Goal: Task Accomplishment & Management: Use online tool/utility

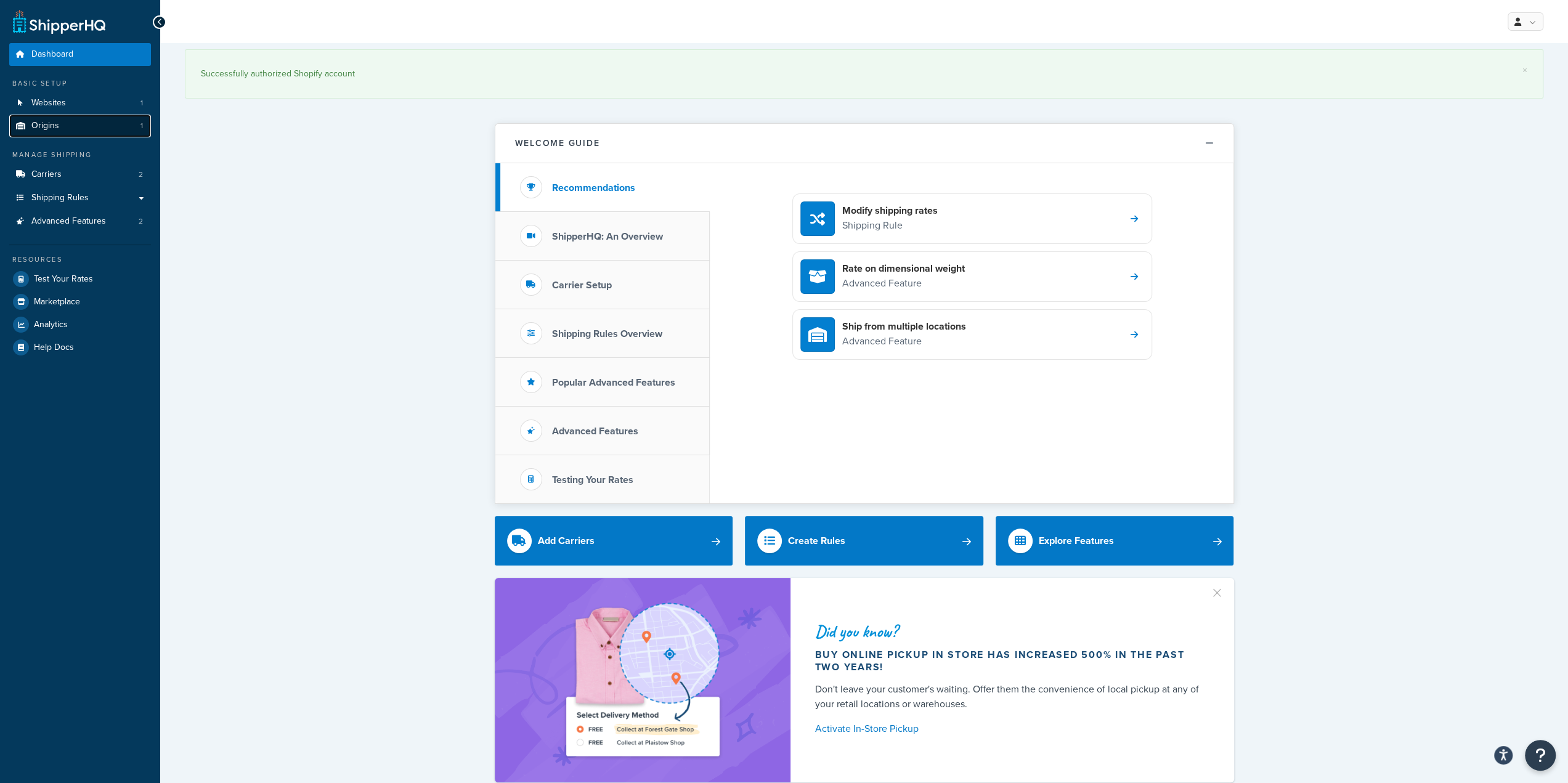
click at [98, 128] on link "Origins 1" at bounding box center [80, 126] width 142 height 22
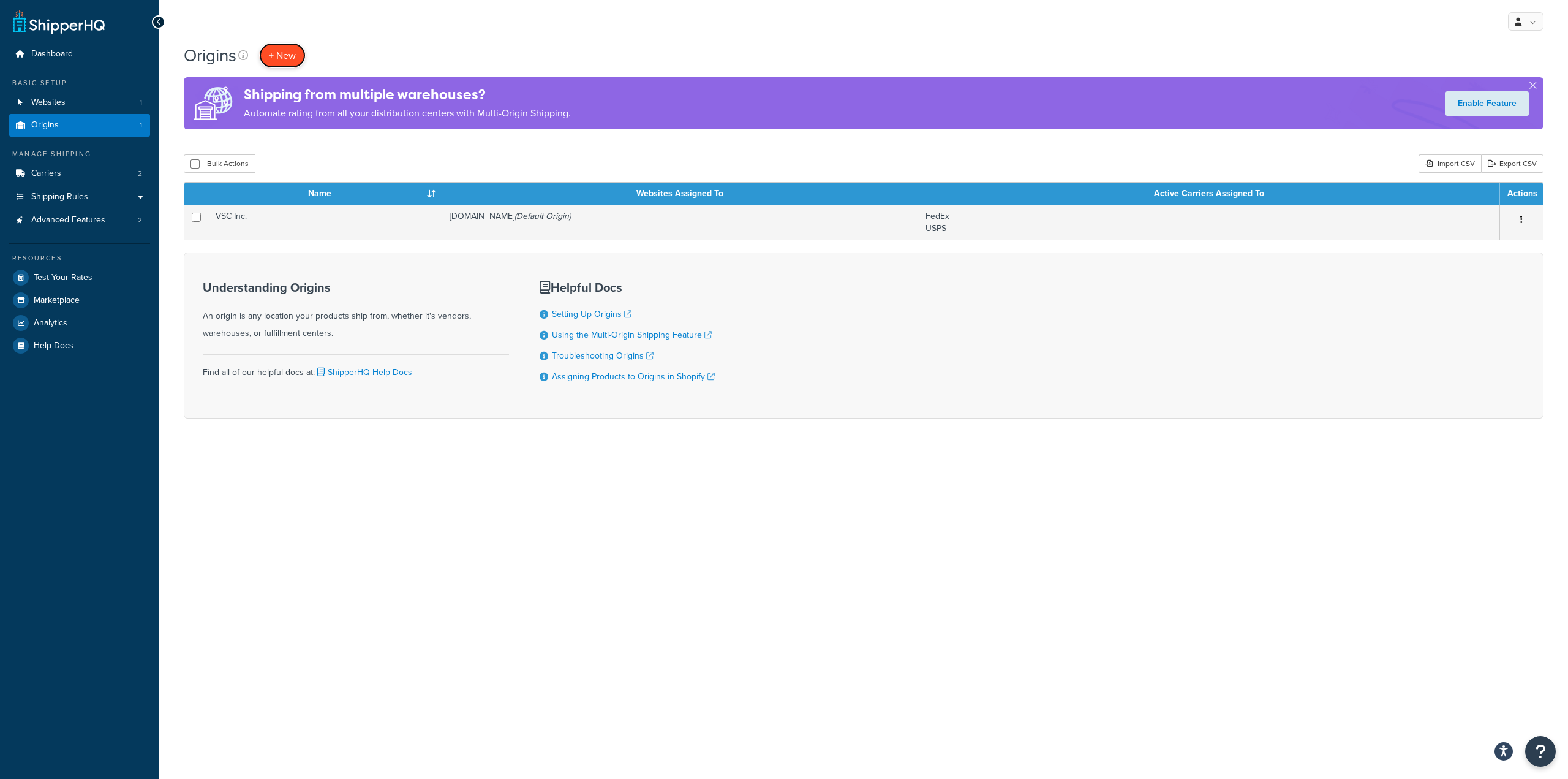
click at [288, 60] on span "+ New" at bounding box center [282, 55] width 27 height 14
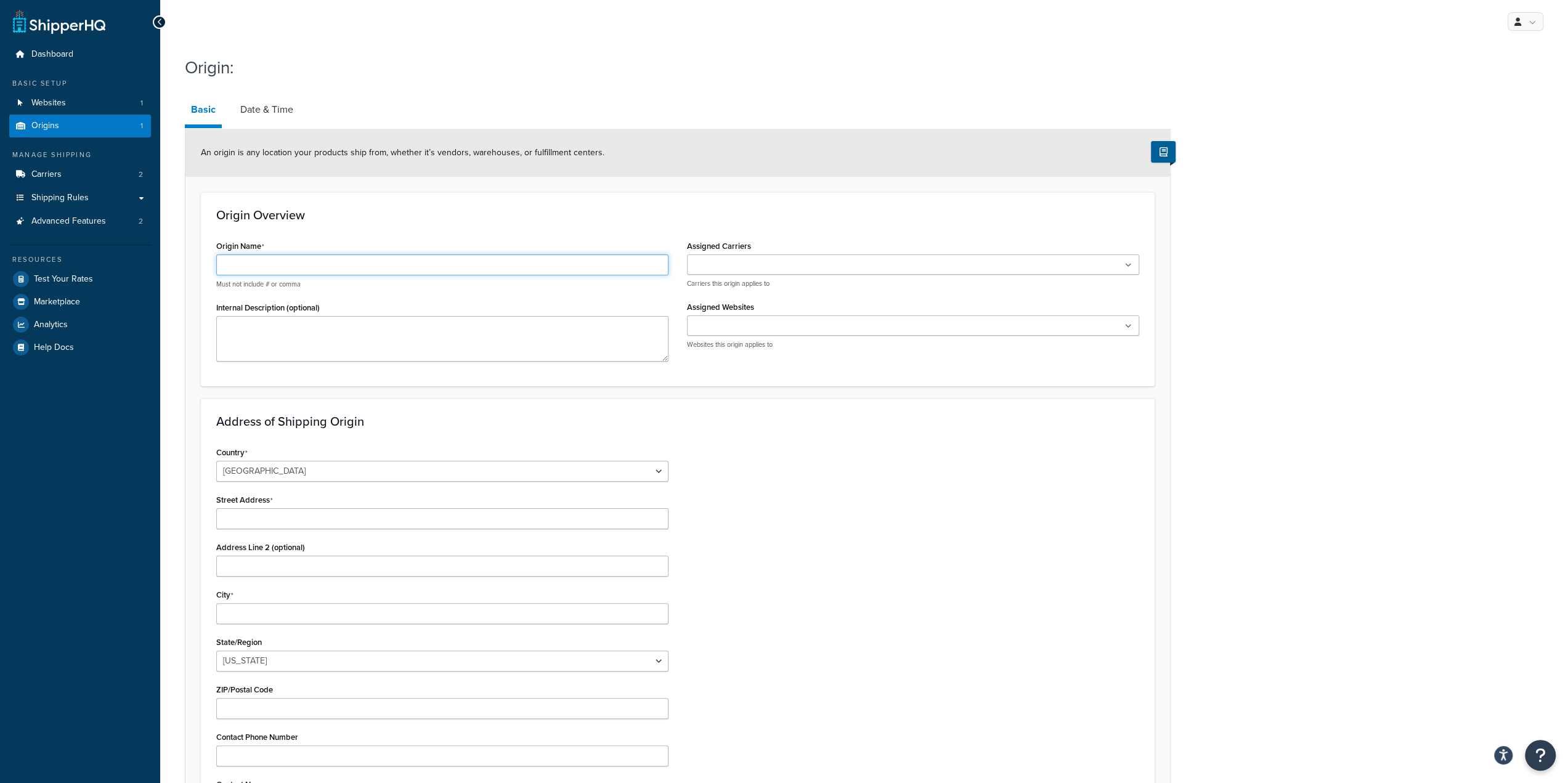
click at [383, 260] on input "Origin Name" at bounding box center [442, 265] width 452 height 21
drag, startPoint x: 339, startPoint y: 266, endPoint x: 298, endPoint y: 270, distance: 41.2
click at [298, 270] on input "SMART Warehouse Ind" at bounding box center [442, 265] width 452 height 21
paste input "ianapolis"
type input "SMART Warehouse Indianapolis"
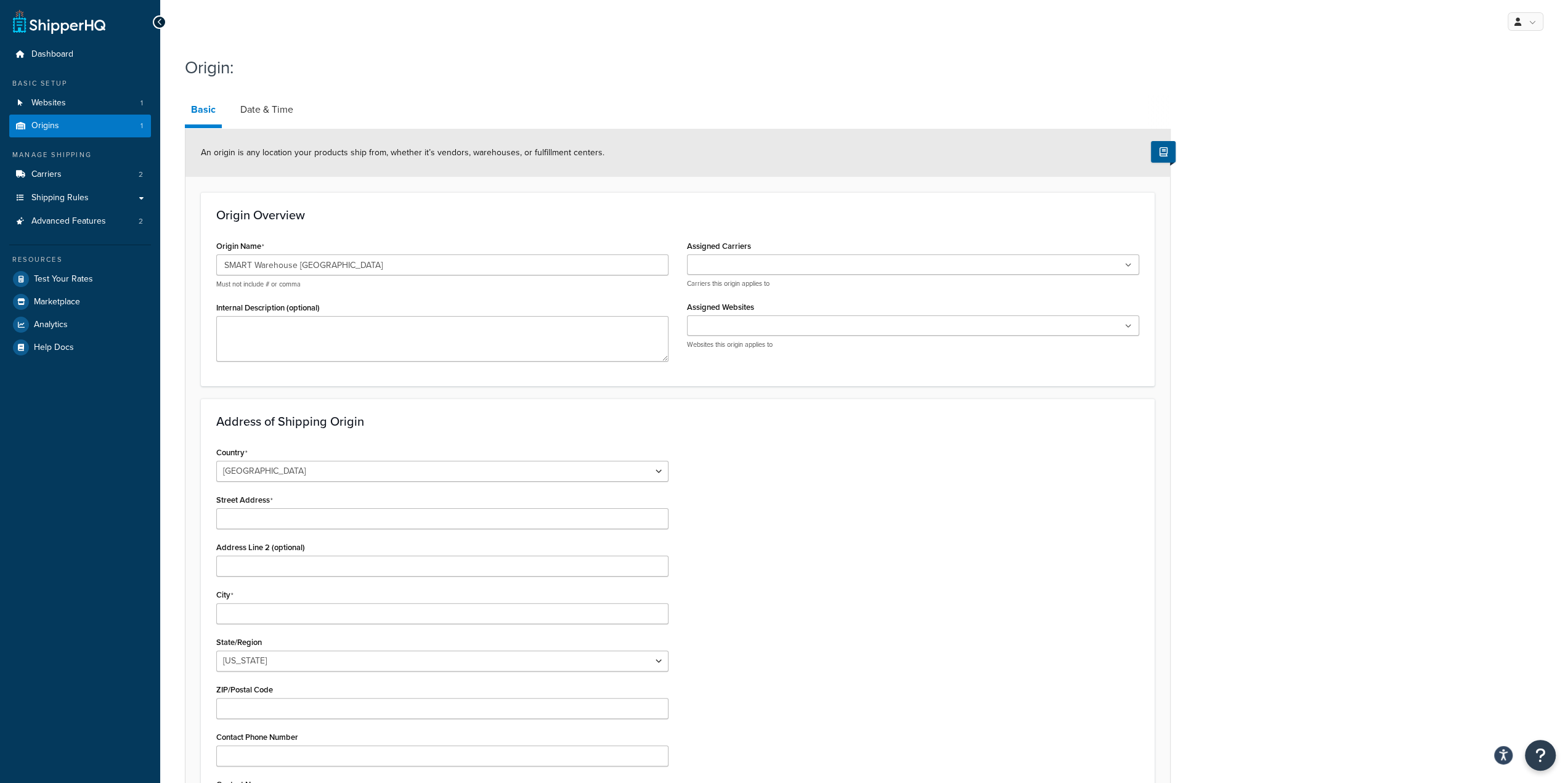
click at [1295, 297] on div "Origin: Basic Date & Time An origin is any location your products ship from, wh…" at bounding box center [864, 499] width 1407 height 898
click at [313, 333] on textarea "Internal Description (optional)" at bounding box center [442, 338] width 452 height 46
type textarea "for shipping IFPs directly from SMART to customer"
click at [1374, 267] on div "Origin: Basic Date & Time An origin is any location your products ship from, wh…" at bounding box center [864, 499] width 1407 height 898
click at [271, 116] on link "Date & Time" at bounding box center [266, 109] width 65 height 29
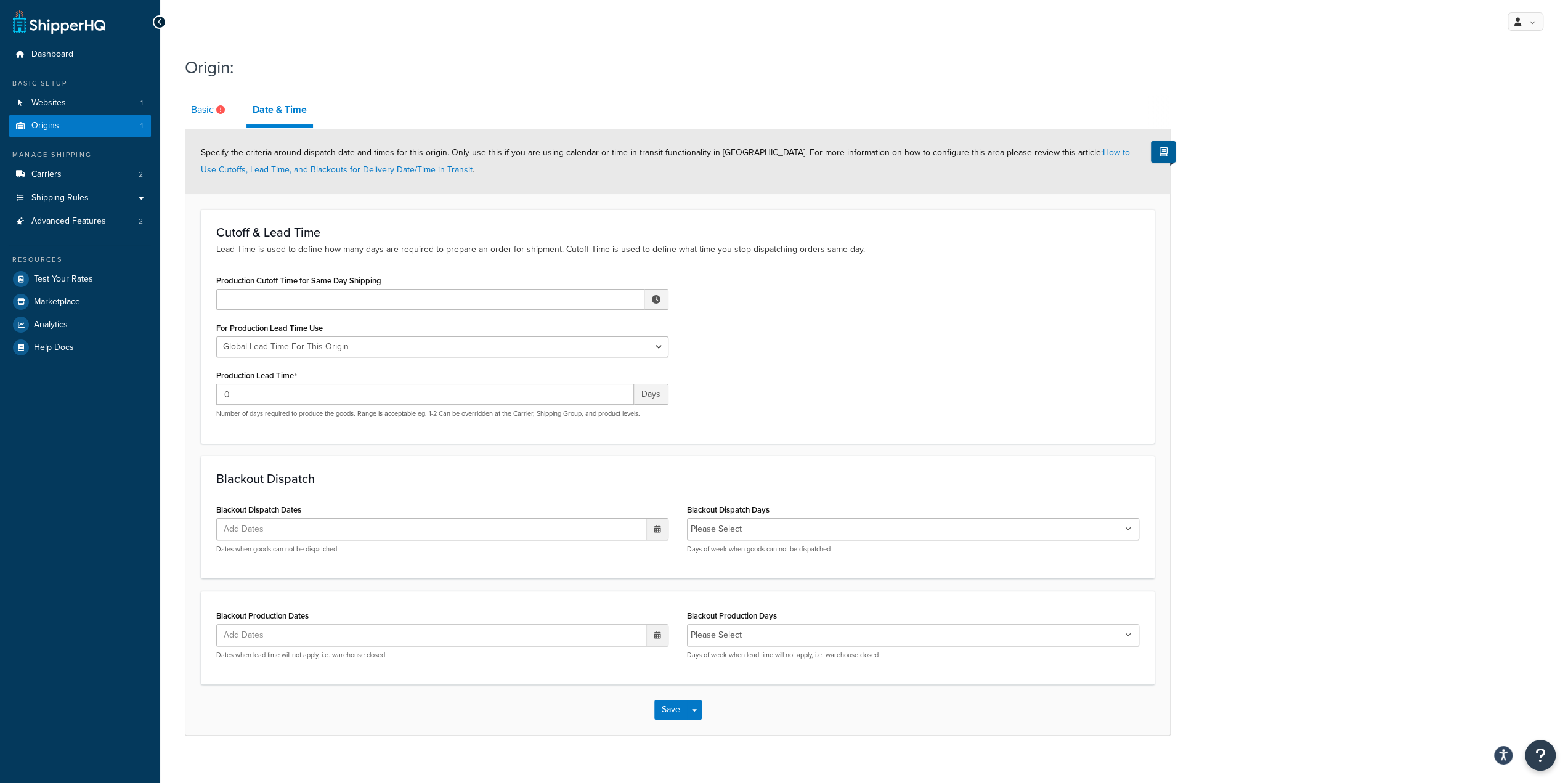
click at [192, 110] on link "Basic" at bounding box center [209, 109] width 50 height 29
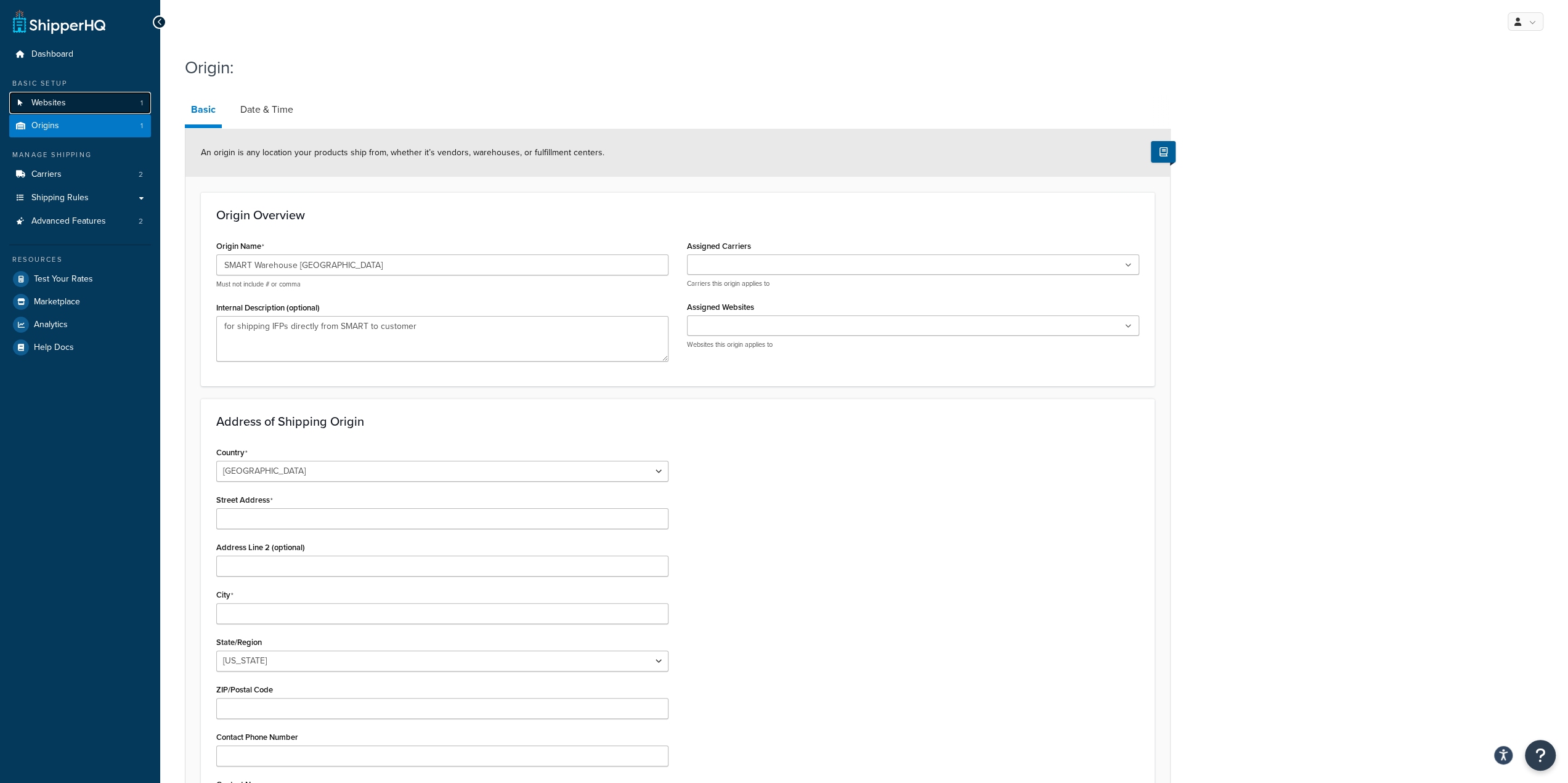
click at [91, 106] on link "Websites 1" at bounding box center [80, 103] width 142 height 22
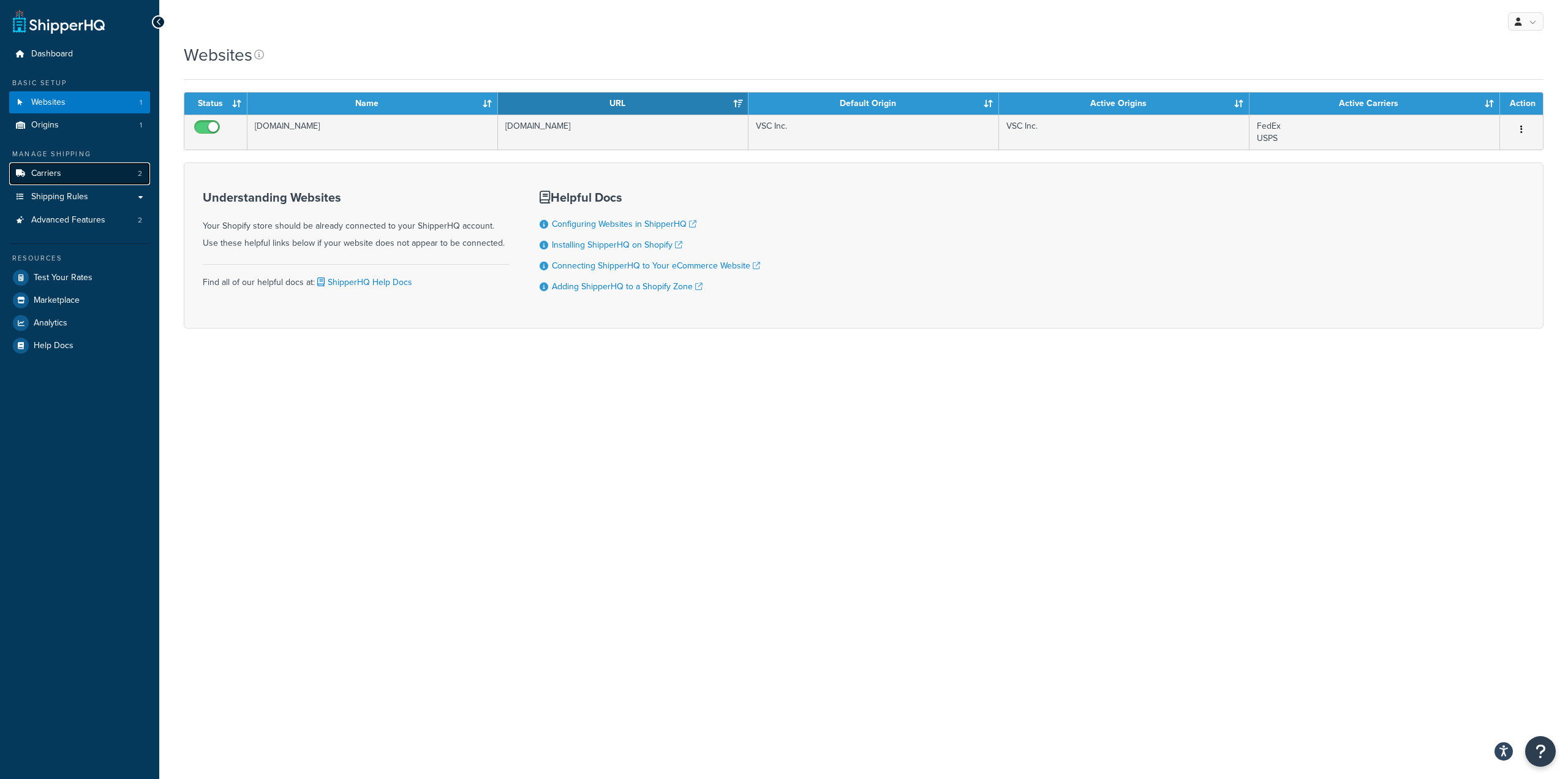
click at [108, 176] on link "Carriers 2" at bounding box center [79, 174] width 141 height 22
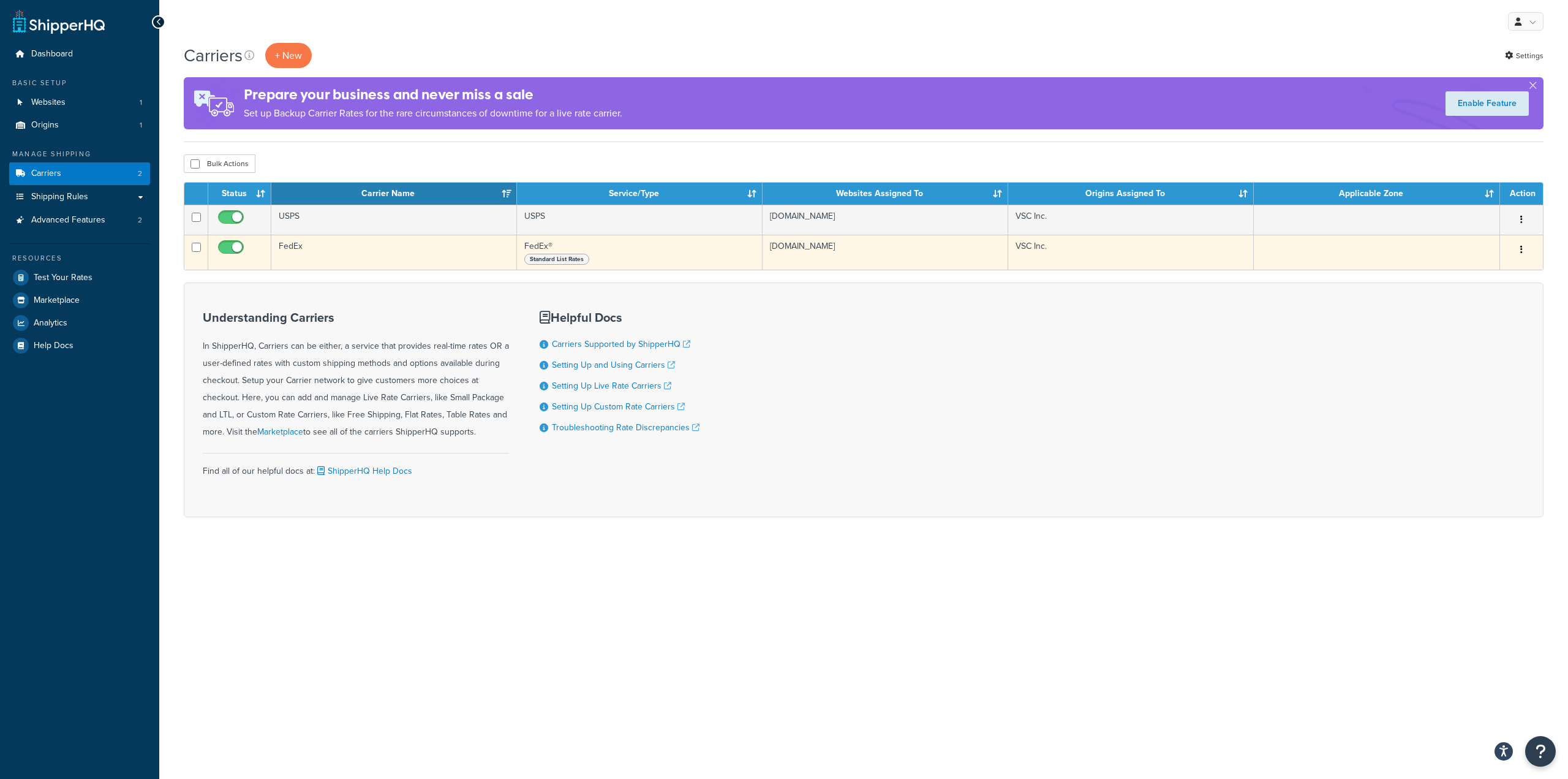
click at [561, 242] on td "FedEx® Standard List Rates" at bounding box center [639, 251] width 245 height 35
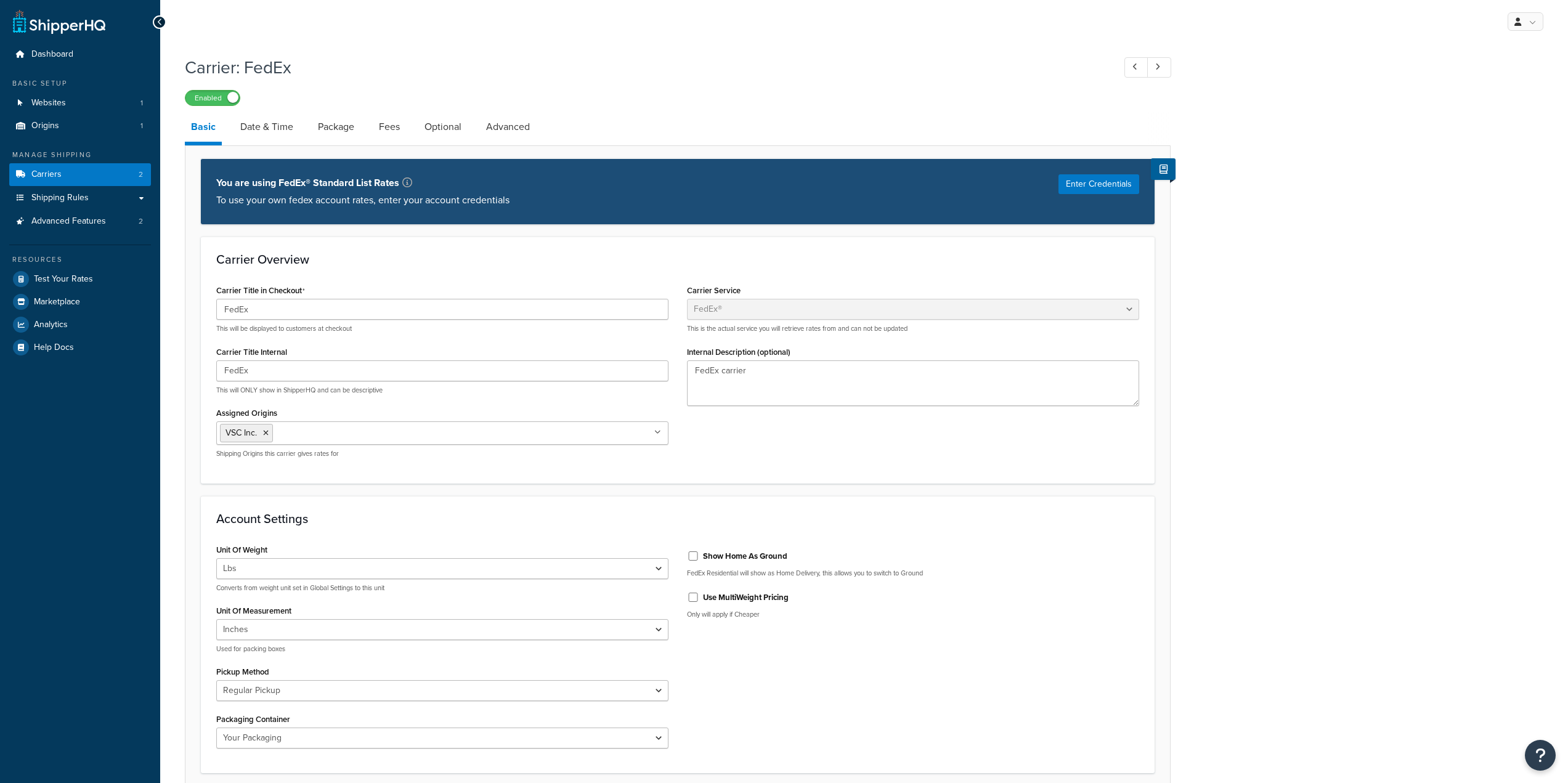
select select "fedEx"
select select "REGULAR_PICKUP"
select select "YOUR_PACKAGING"
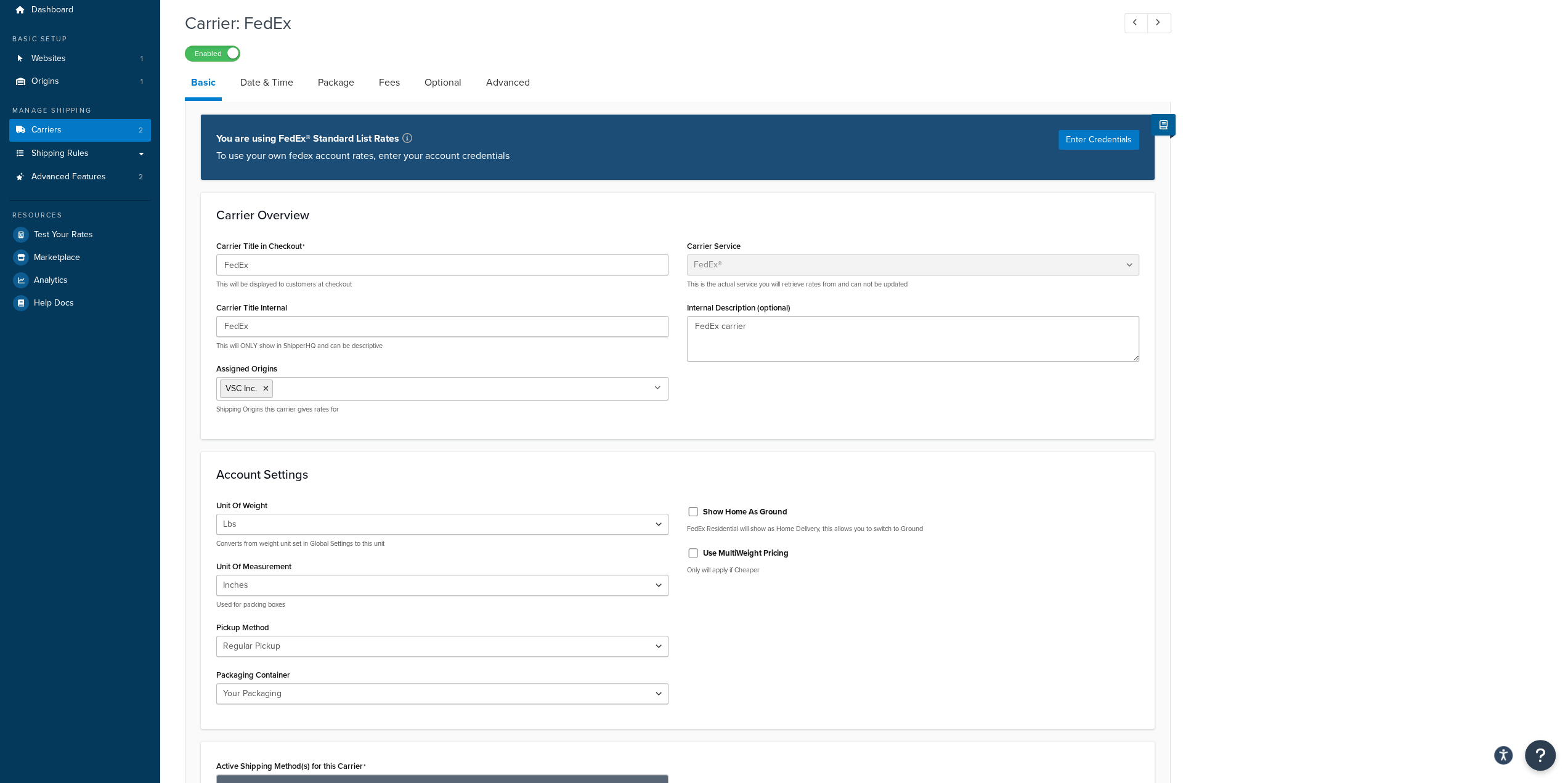
scroll to position [184, 0]
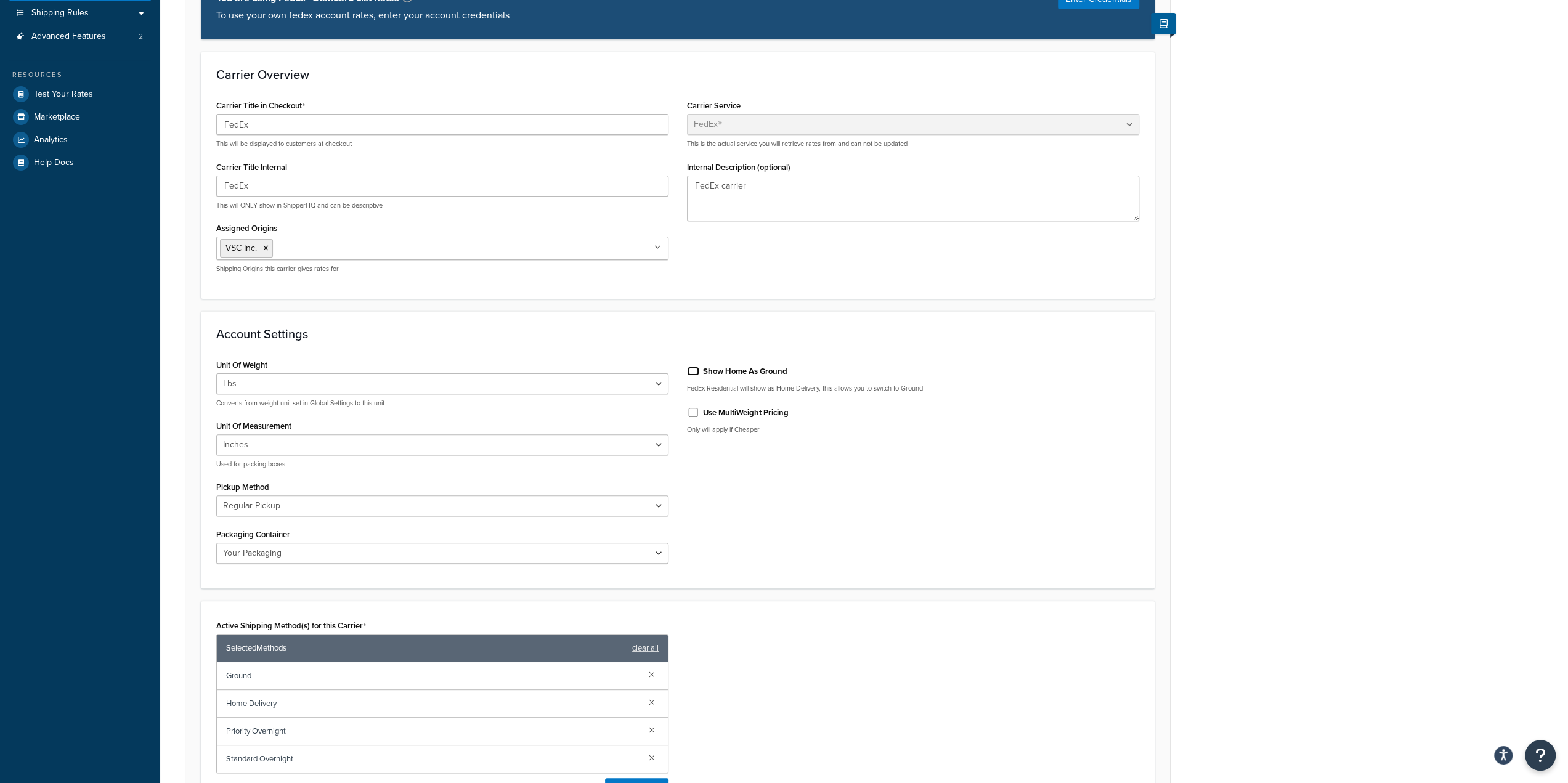
click at [694, 372] on input "Show Home As Ground" at bounding box center [693, 371] width 12 height 9
checkbox input "true"
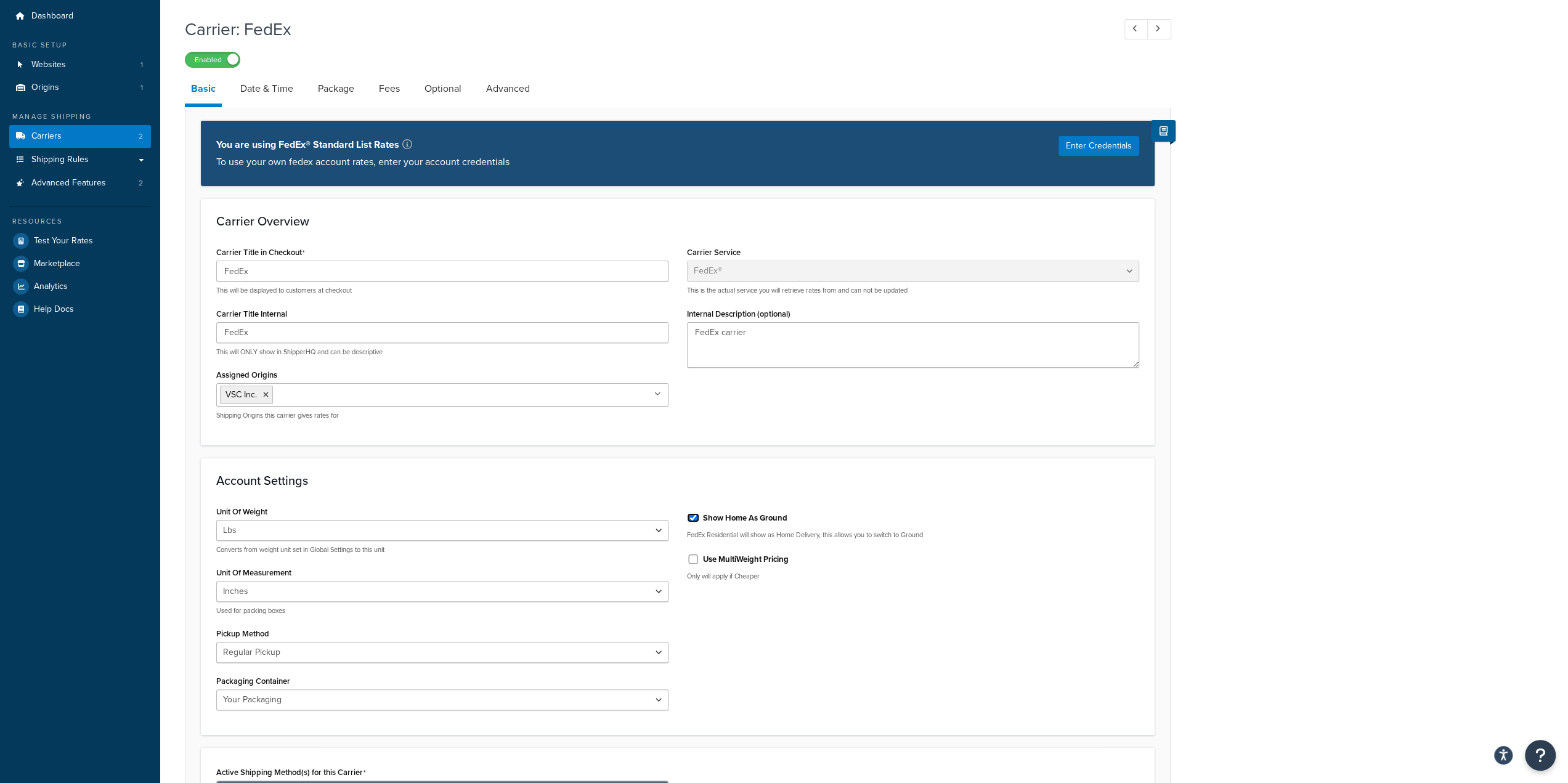
scroll to position [0, 0]
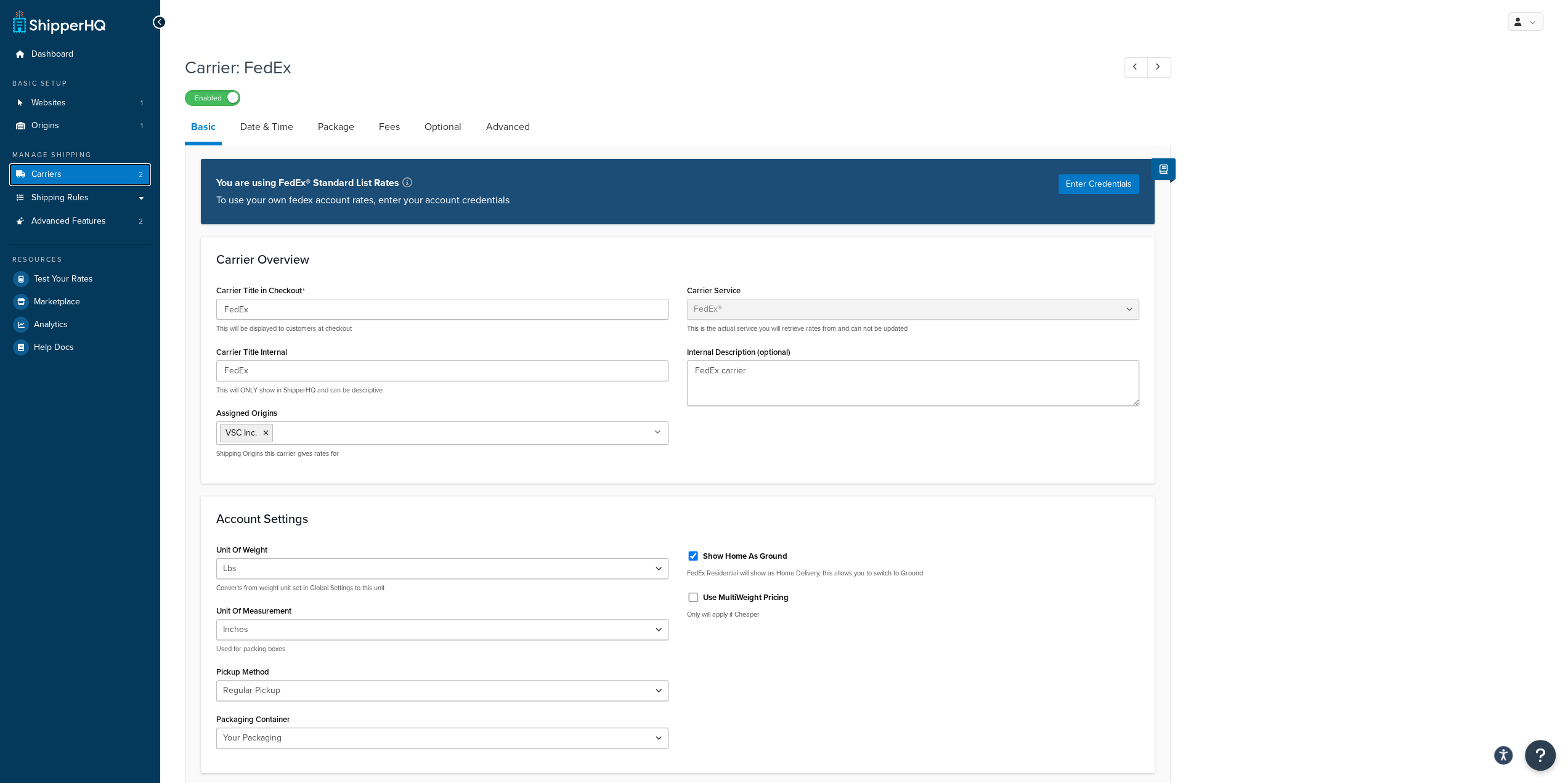
click at [59, 170] on span "Carriers" at bounding box center [47, 175] width 30 height 10
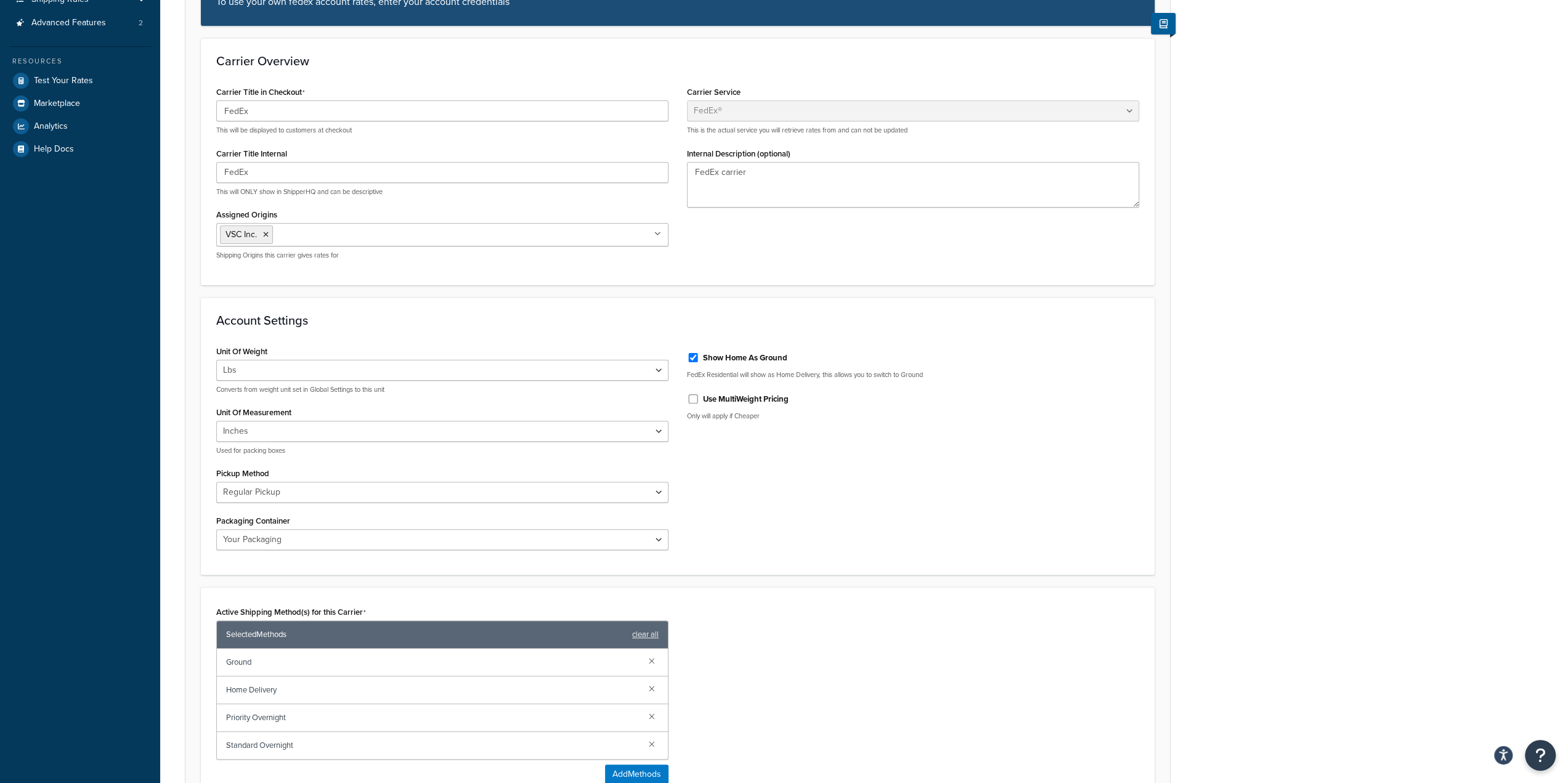
scroll to position [476, 0]
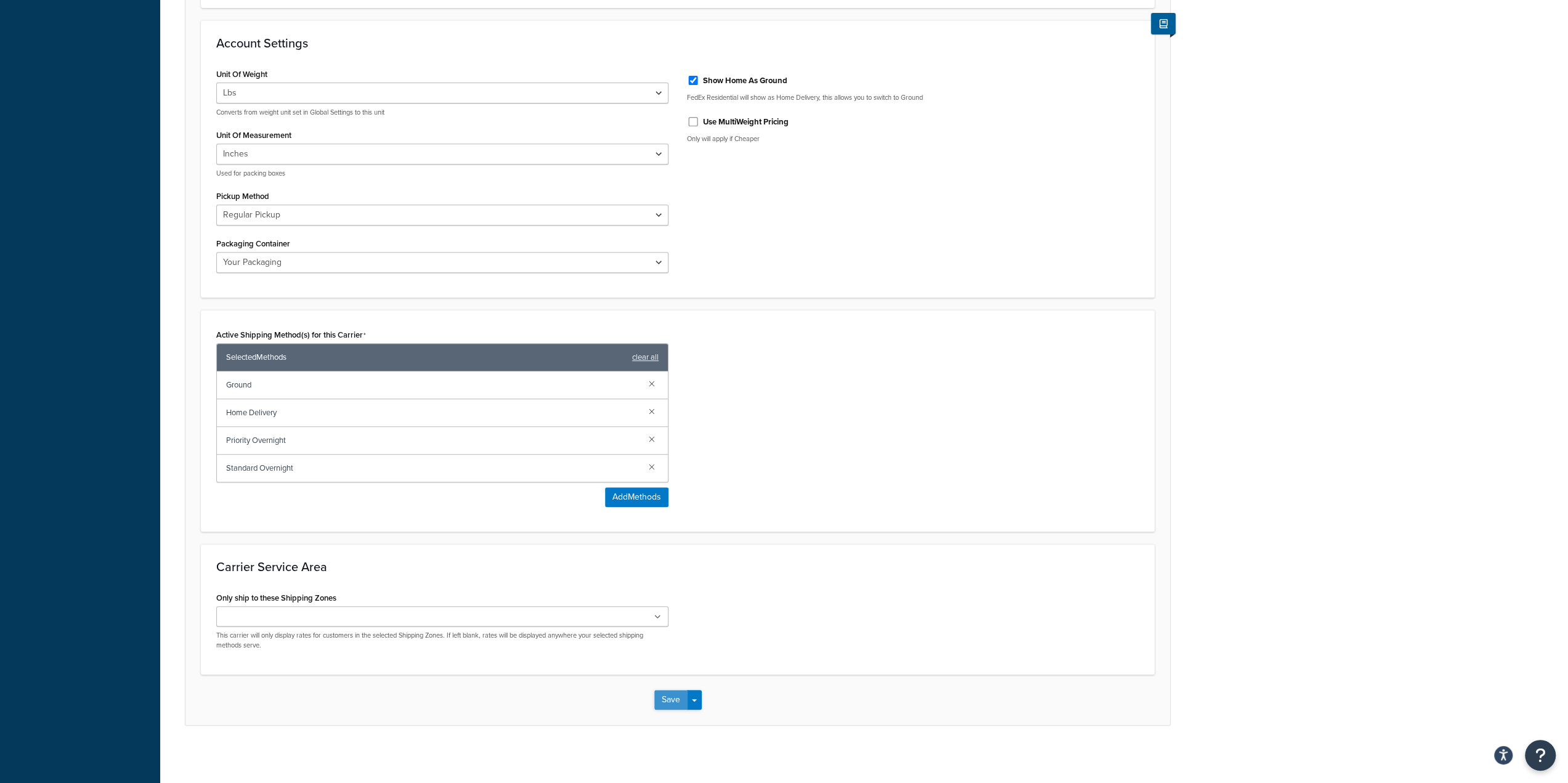
click at [681, 700] on button "Save" at bounding box center [671, 700] width 33 height 20
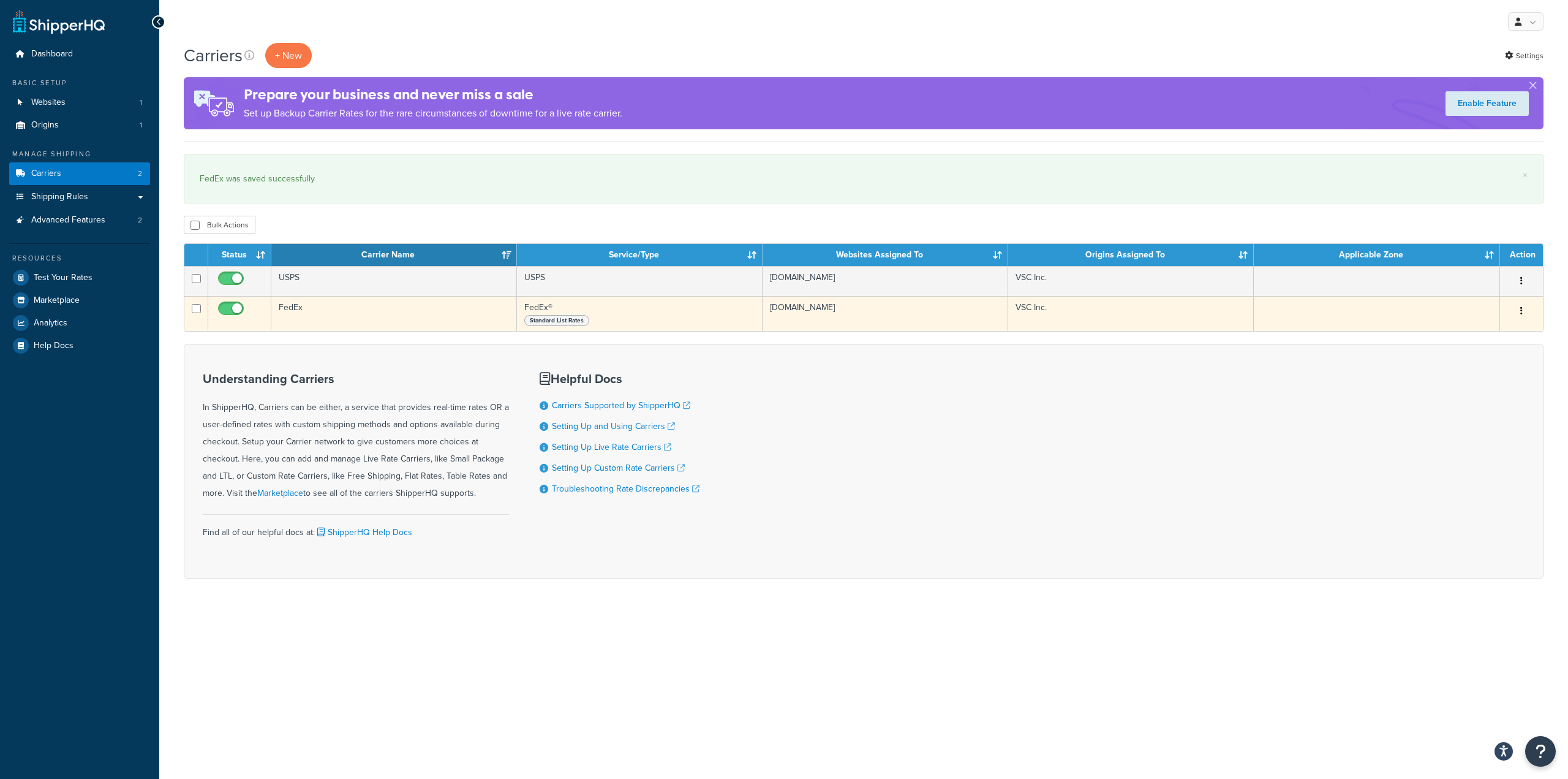
click at [296, 312] on td "FedEx" at bounding box center [394, 313] width 245 height 35
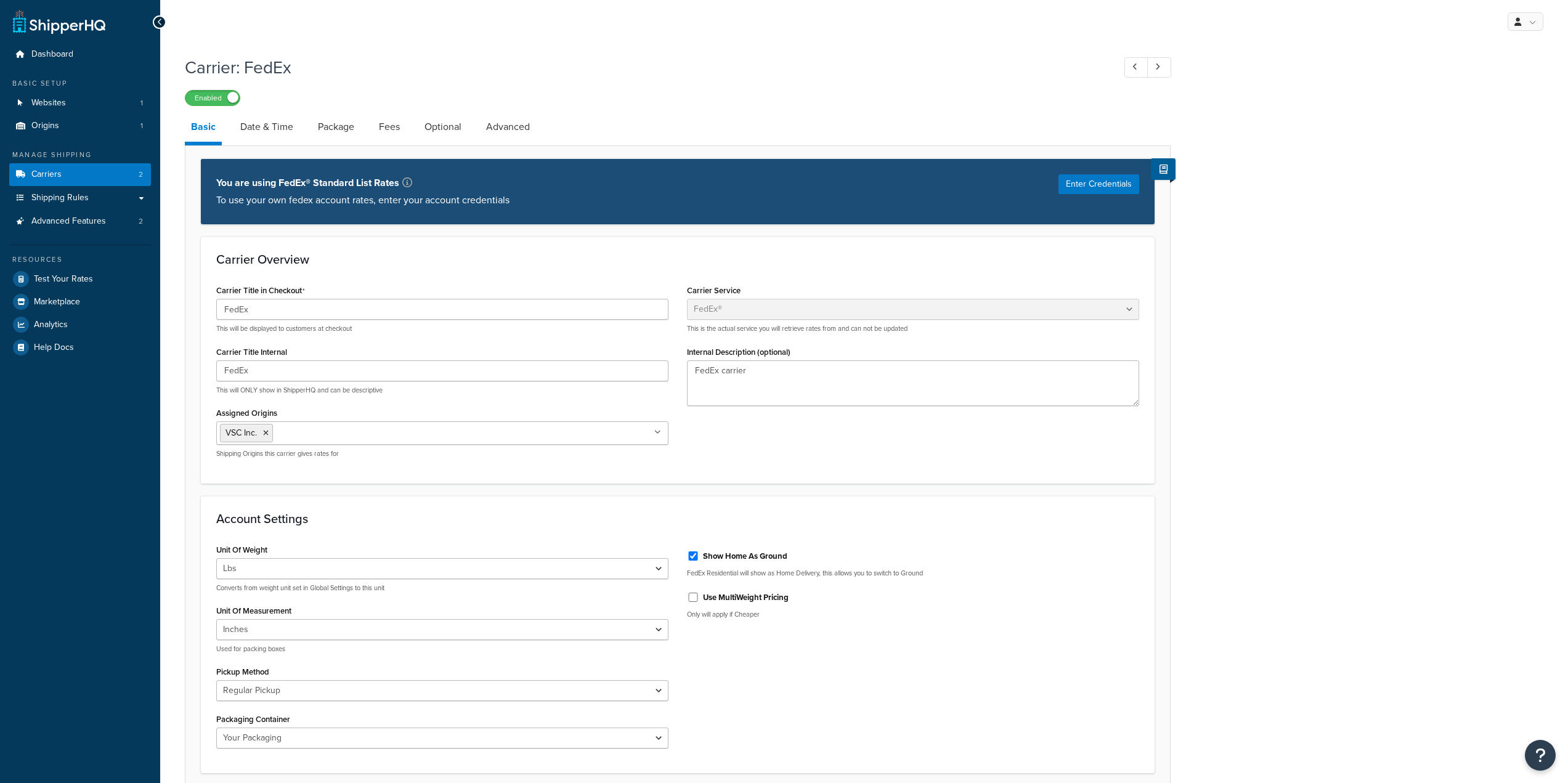
select select "fedEx"
select select "REGULAR_PICKUP"
select select "YOUR_PACKAGING"
click at [288, 128] on link "Date & Time" at bounding box center [266, 126] width 65 height 29
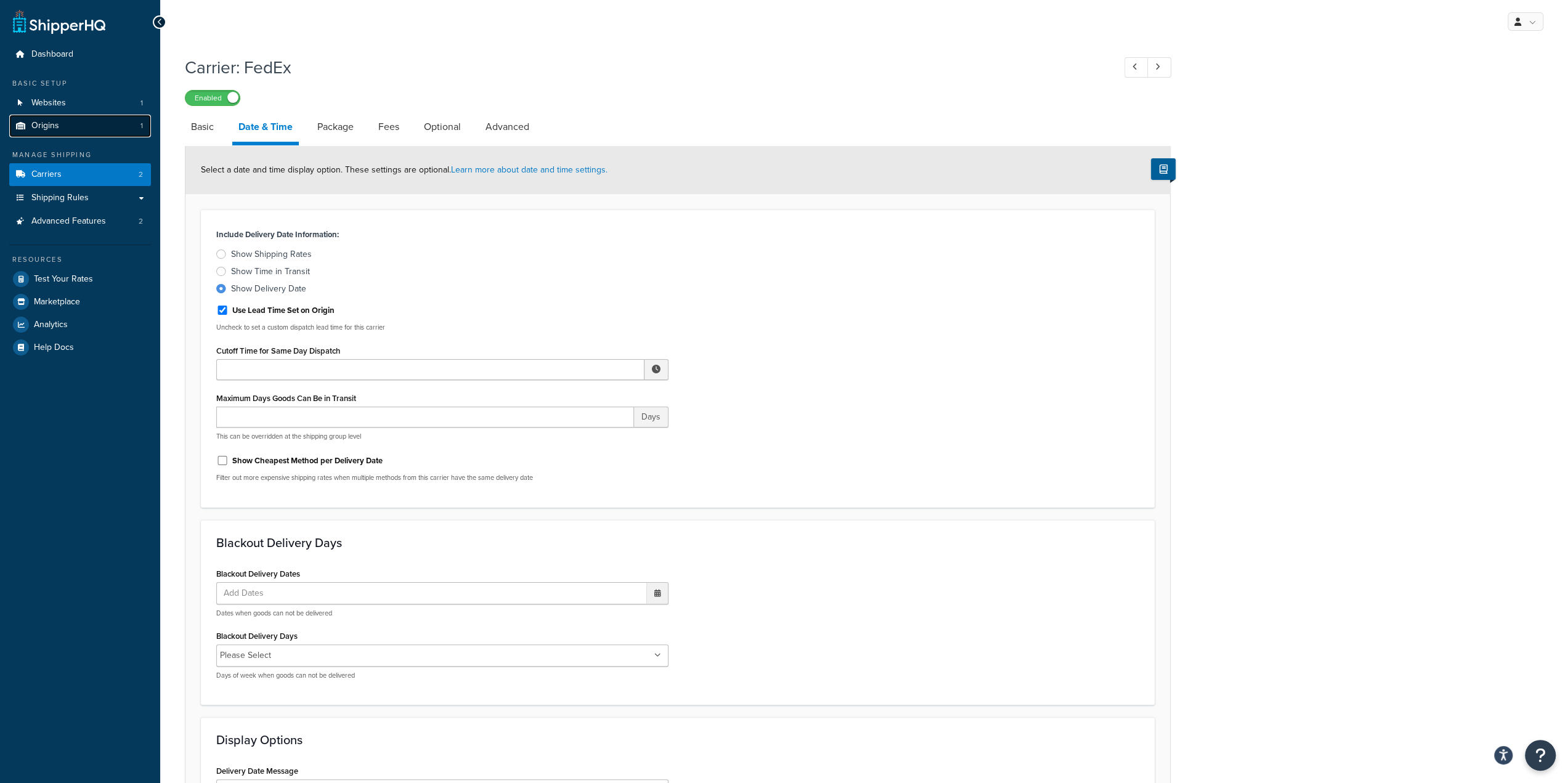
click at [86, 125] on link "Origins 1" at bounding box center [80, 126] width 142 height 22
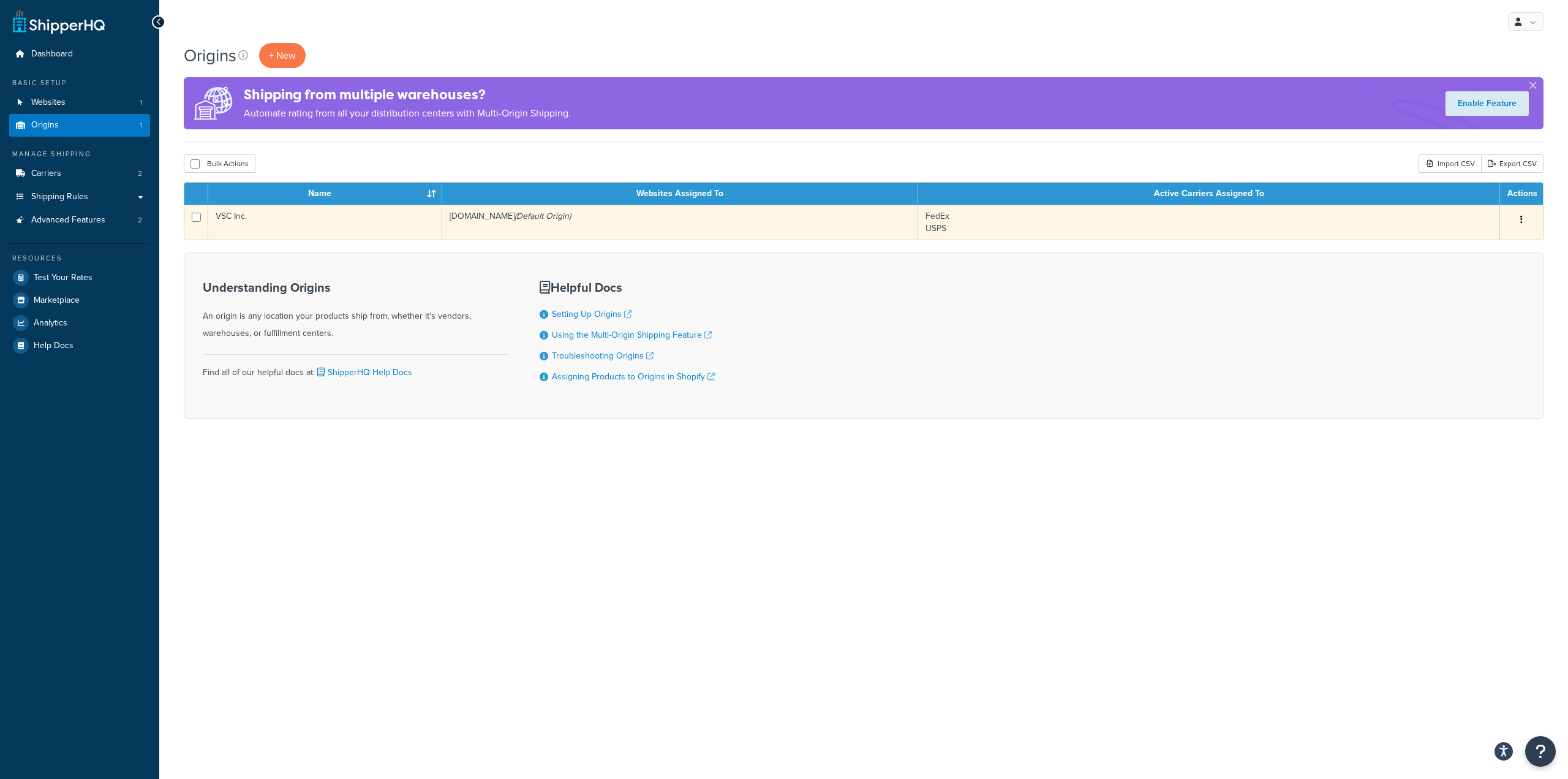
click at [375, 221] on td "VSC Inc." at bounding box center [325, 222] width 234 height 35
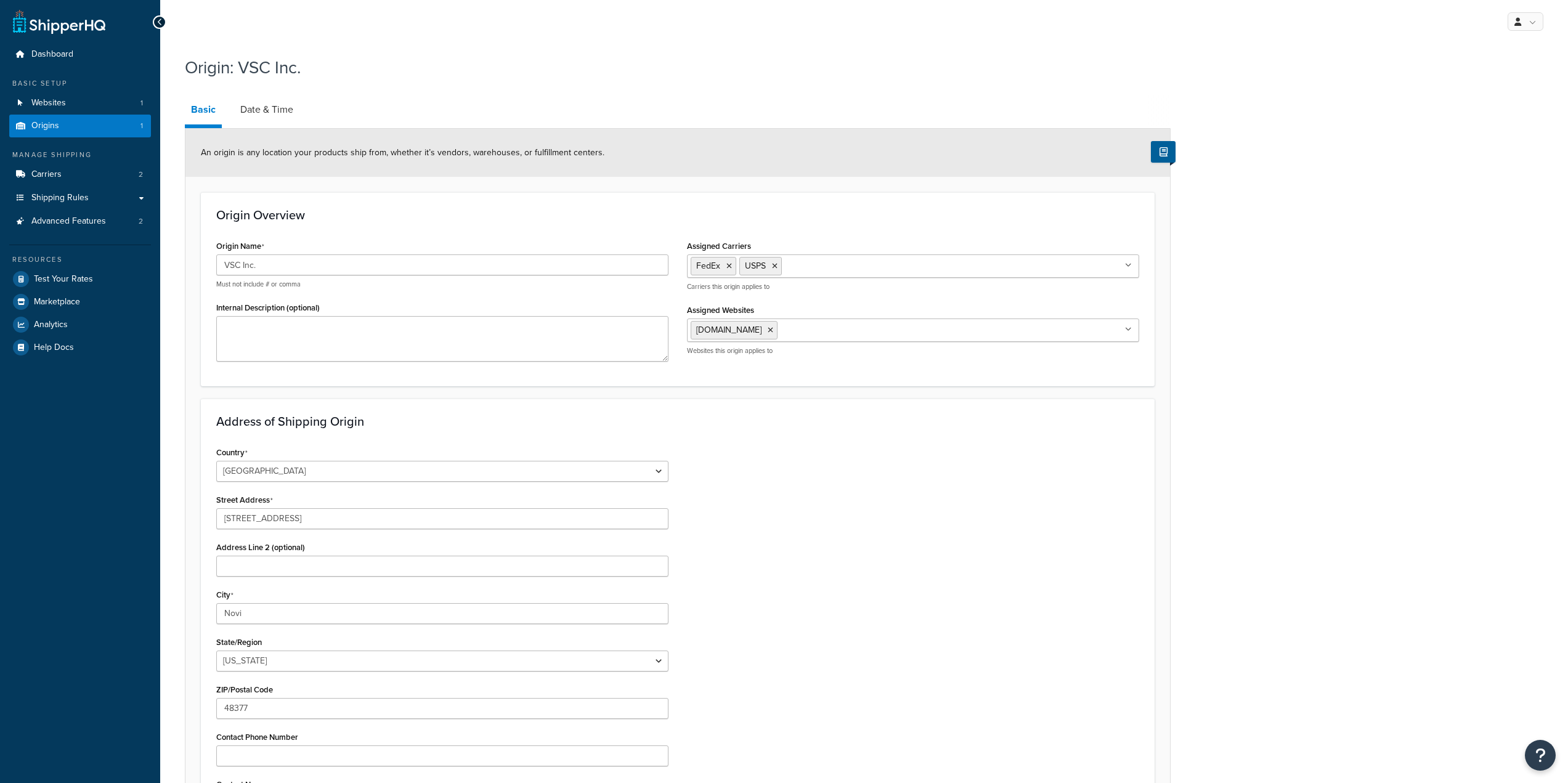
select select "22"
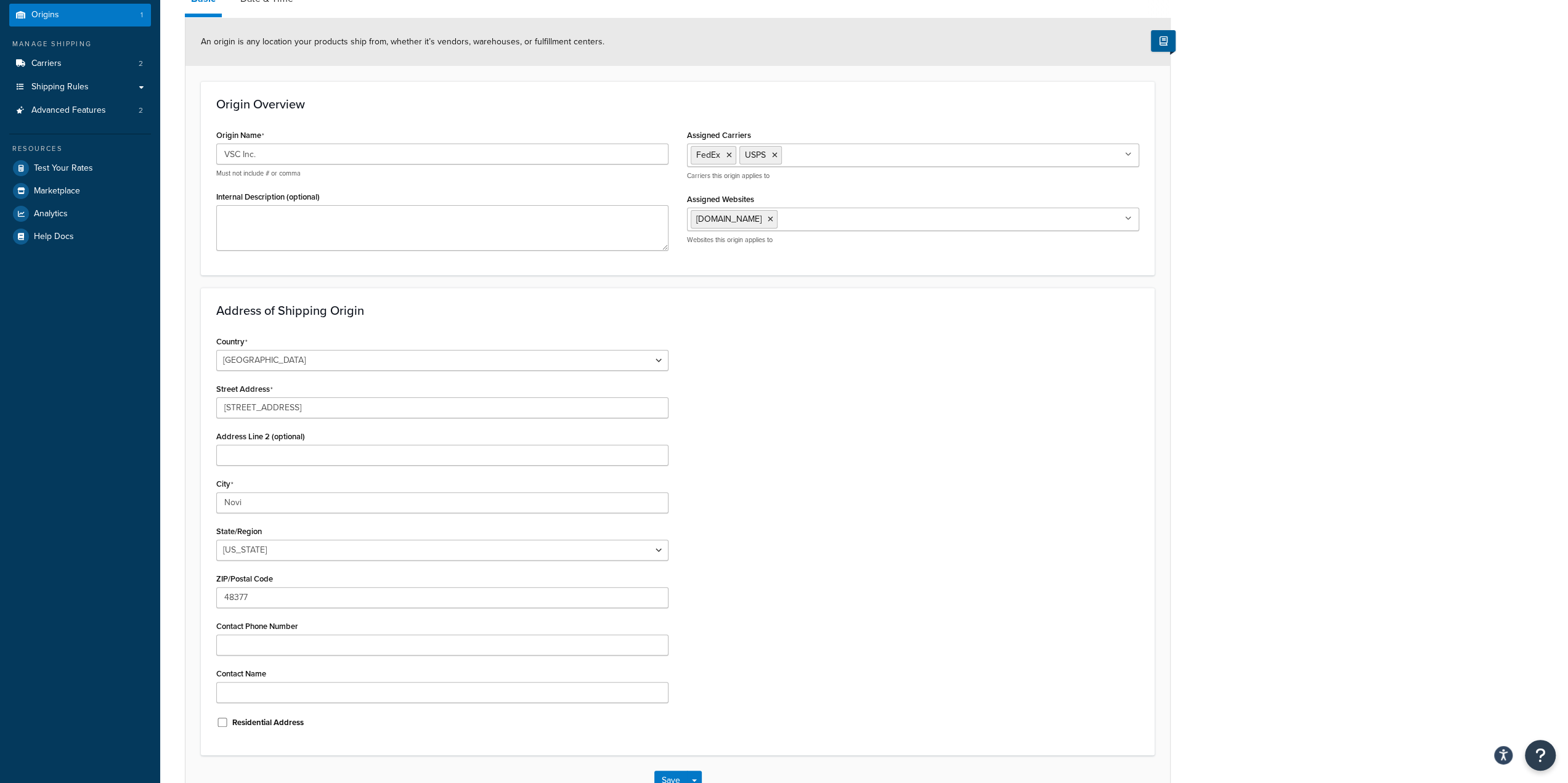
scroll to position [123, 0]
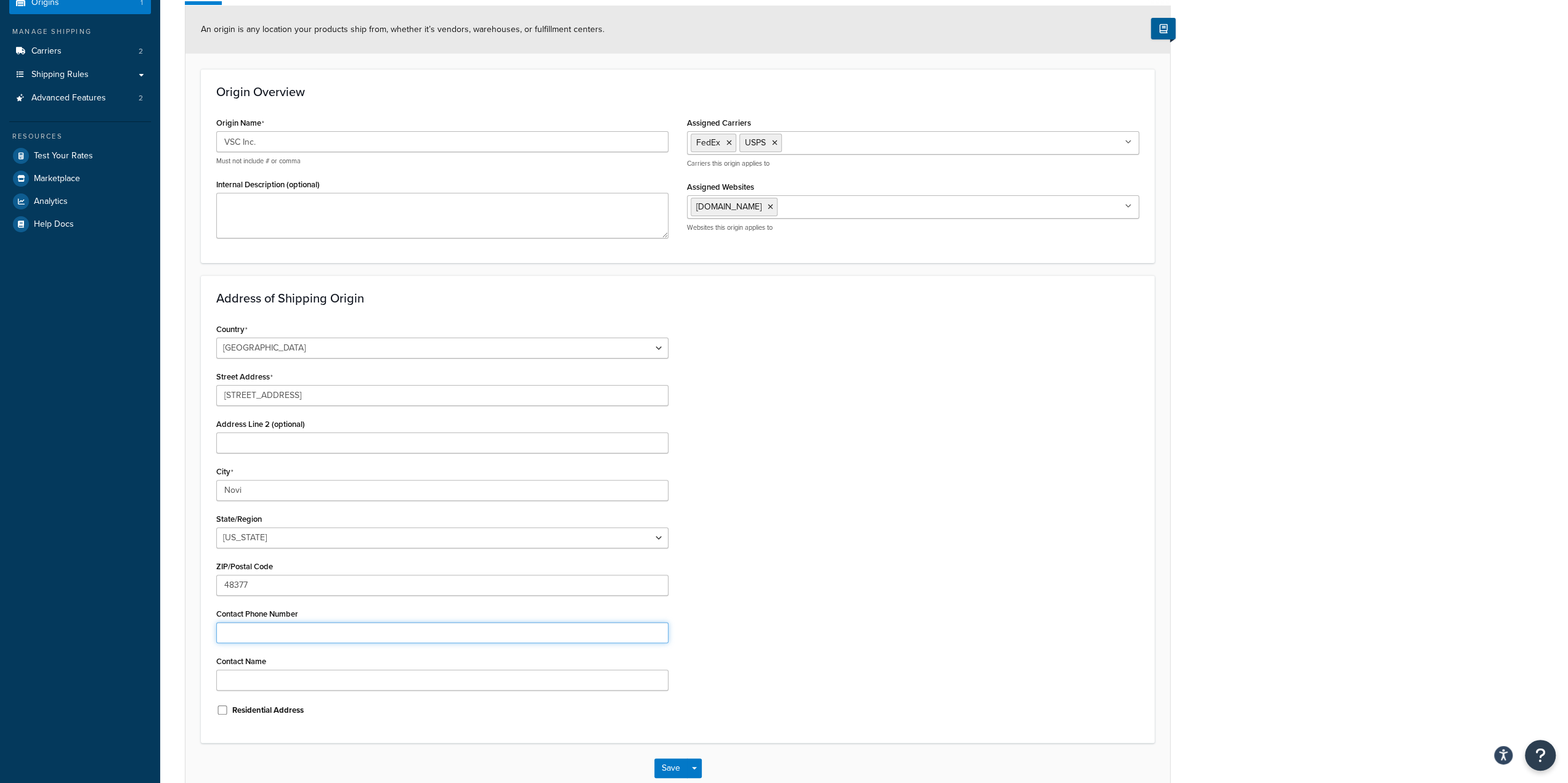
click at [321, 633] on input "Contact Phone Number" at bounding box center [442, 632] width 452 height 21
type input "2489262540"
click at [847, 559] on div "Country United States United Kingdom Afghanistan Åland Islands Albania Algeria …" at bounding box center [677, 524] width 942 height 407
click at [370, 683] on input "Contact Name" at bounding box center [442, 680] width 452 height 21
click at [281, 678] on input "Ben B" at bounding box center [442, 680] width 452 height 21
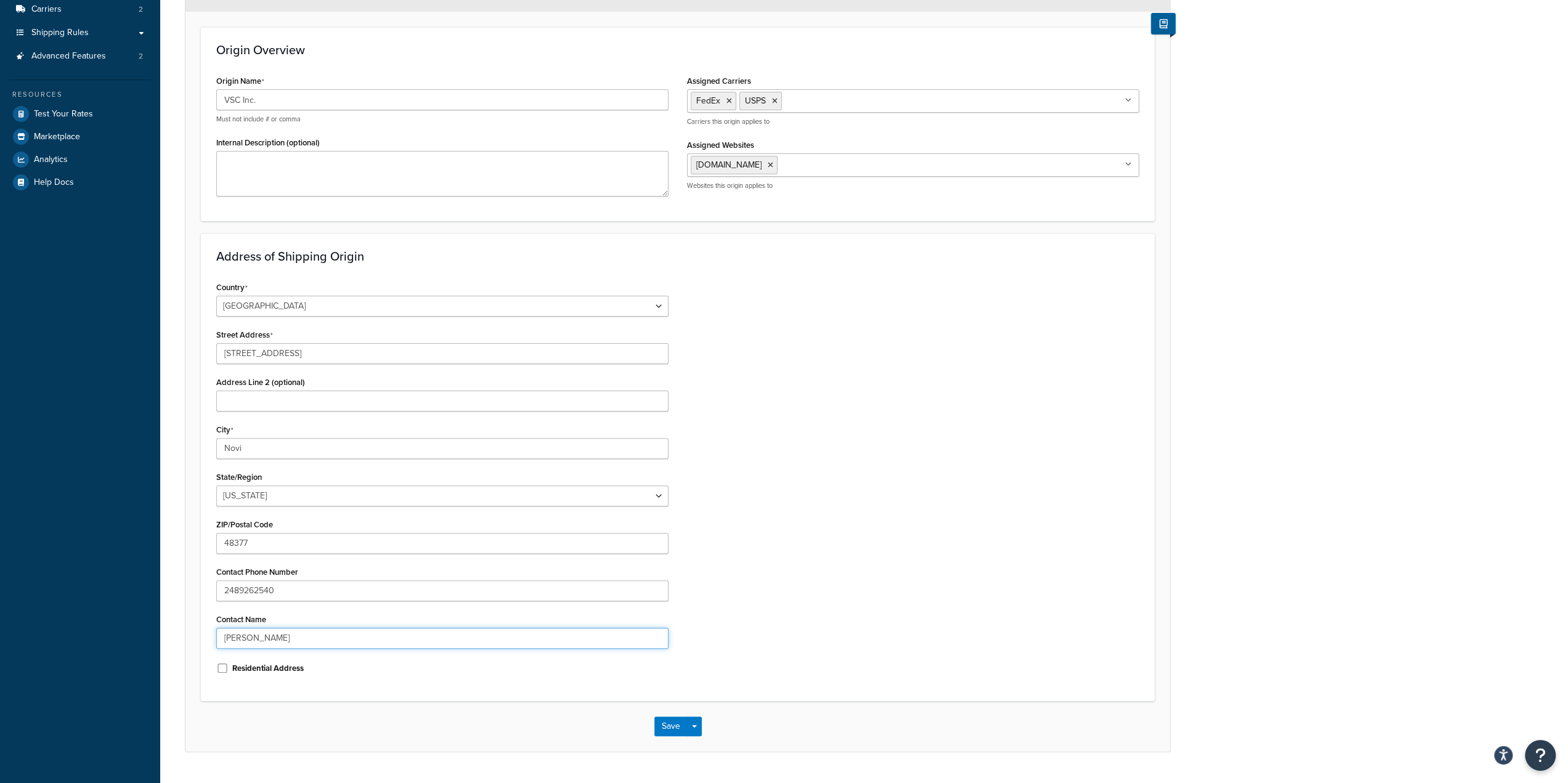
scroll to position [184, 0]
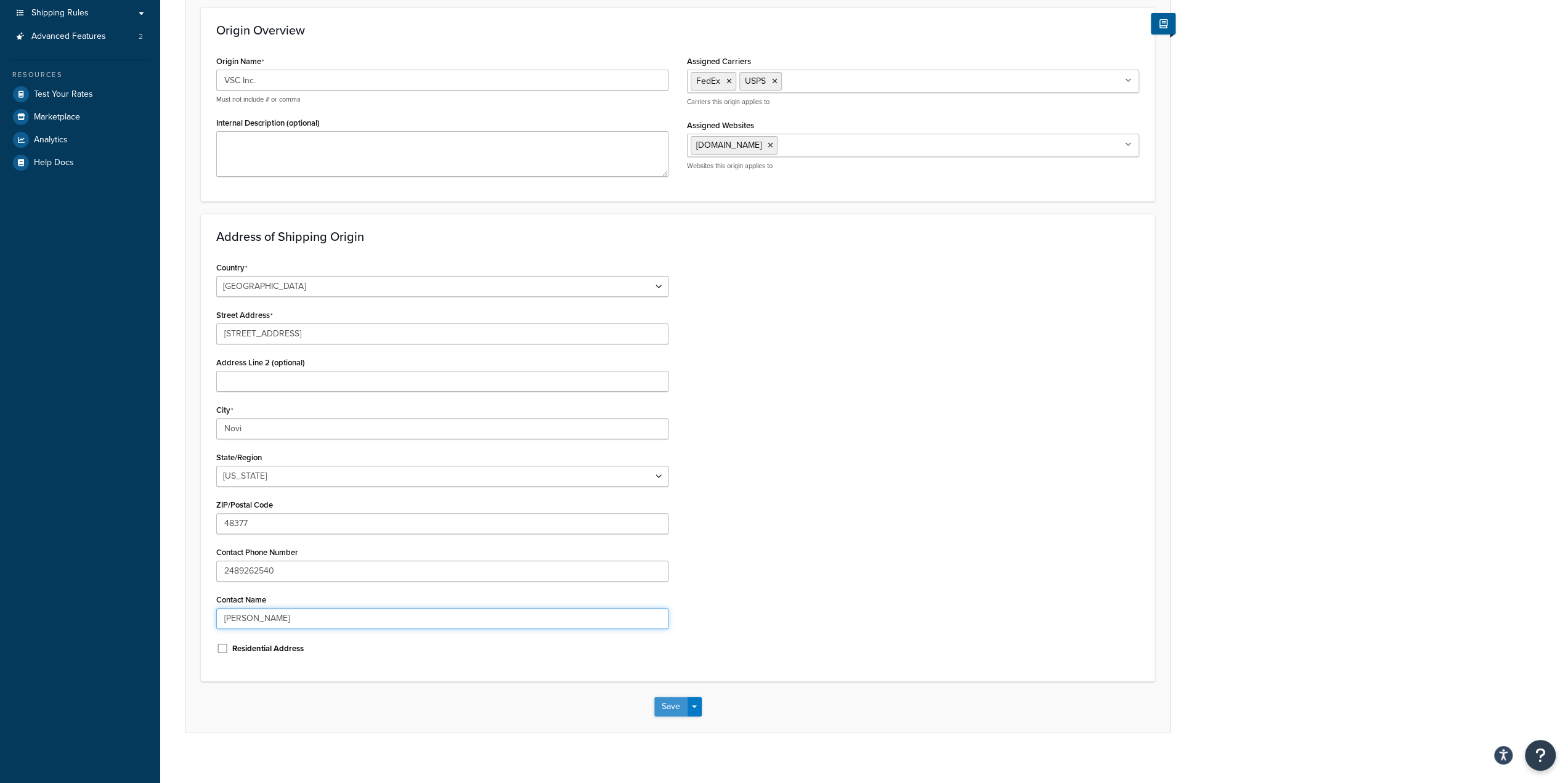
type input "Ben Bozynski"
click at [666, 706] on button "Save" at bounding box center [671, 706] width 33 height 20
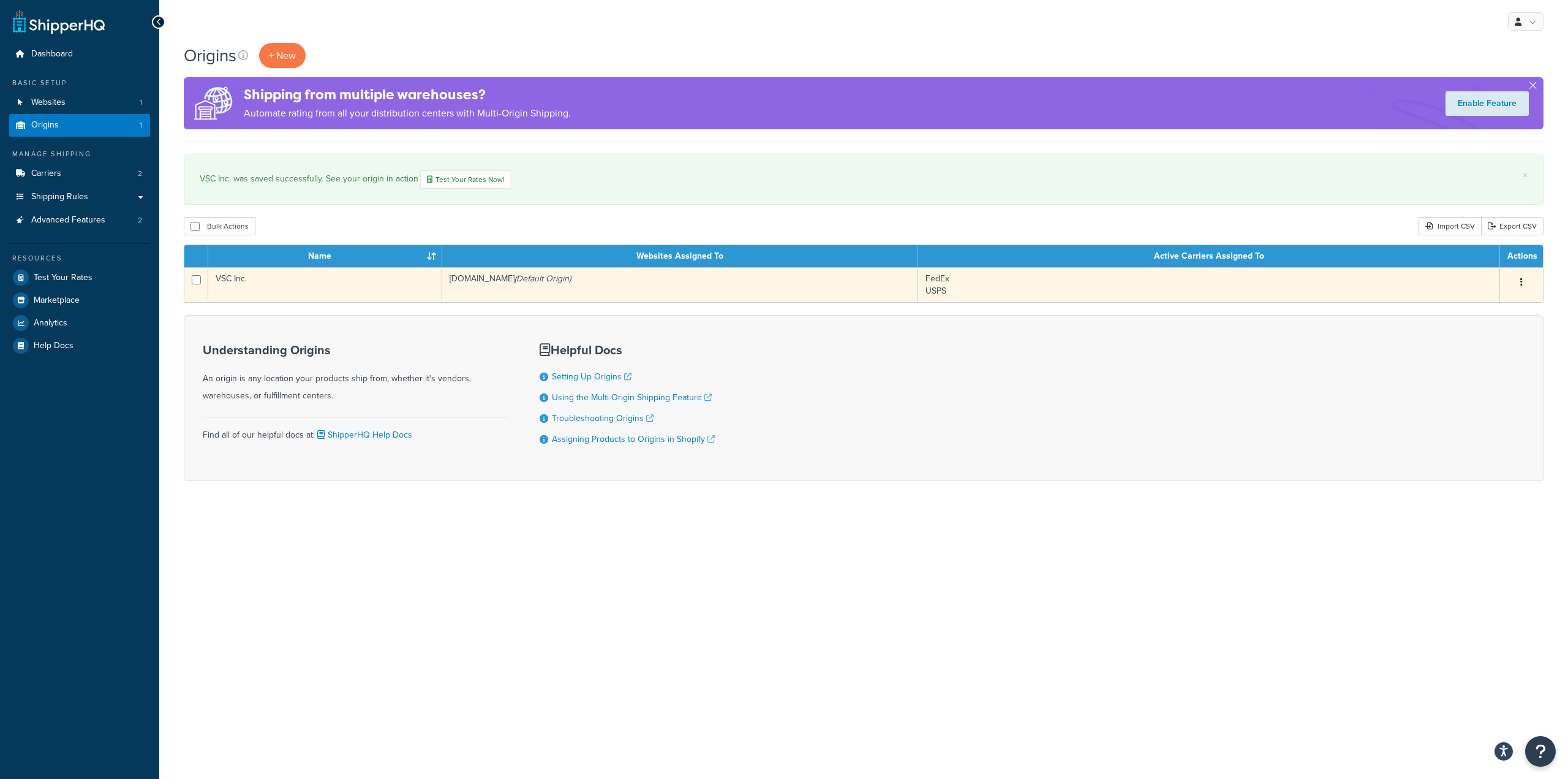
click at [414, 284] on td "VSC Inc." at bounding box center [325, 284] width 234 height 35
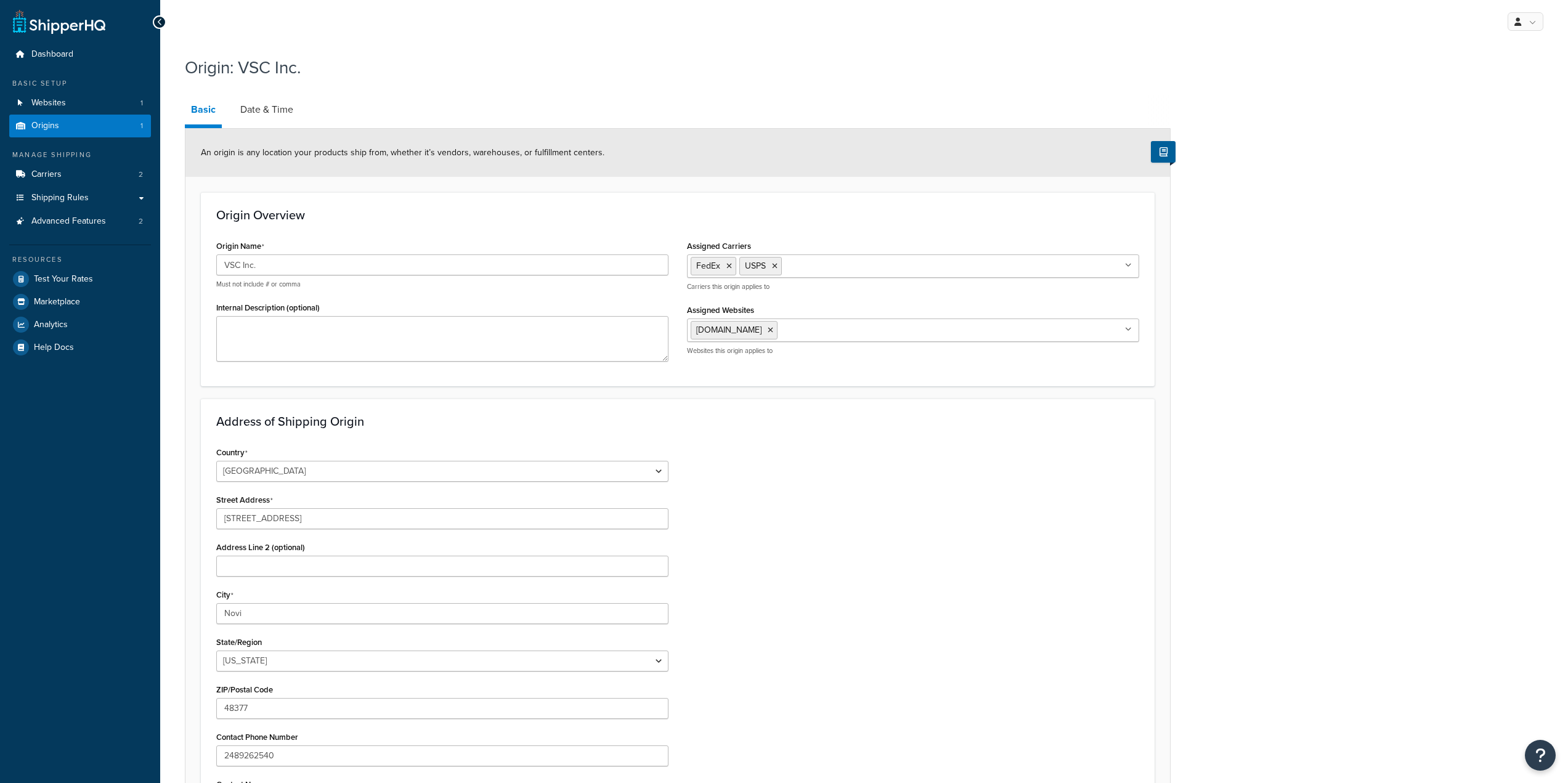
select select "22"
click at [260, 106] on link "Date & Time" at bounding box center [266, 109] width 65 height 29
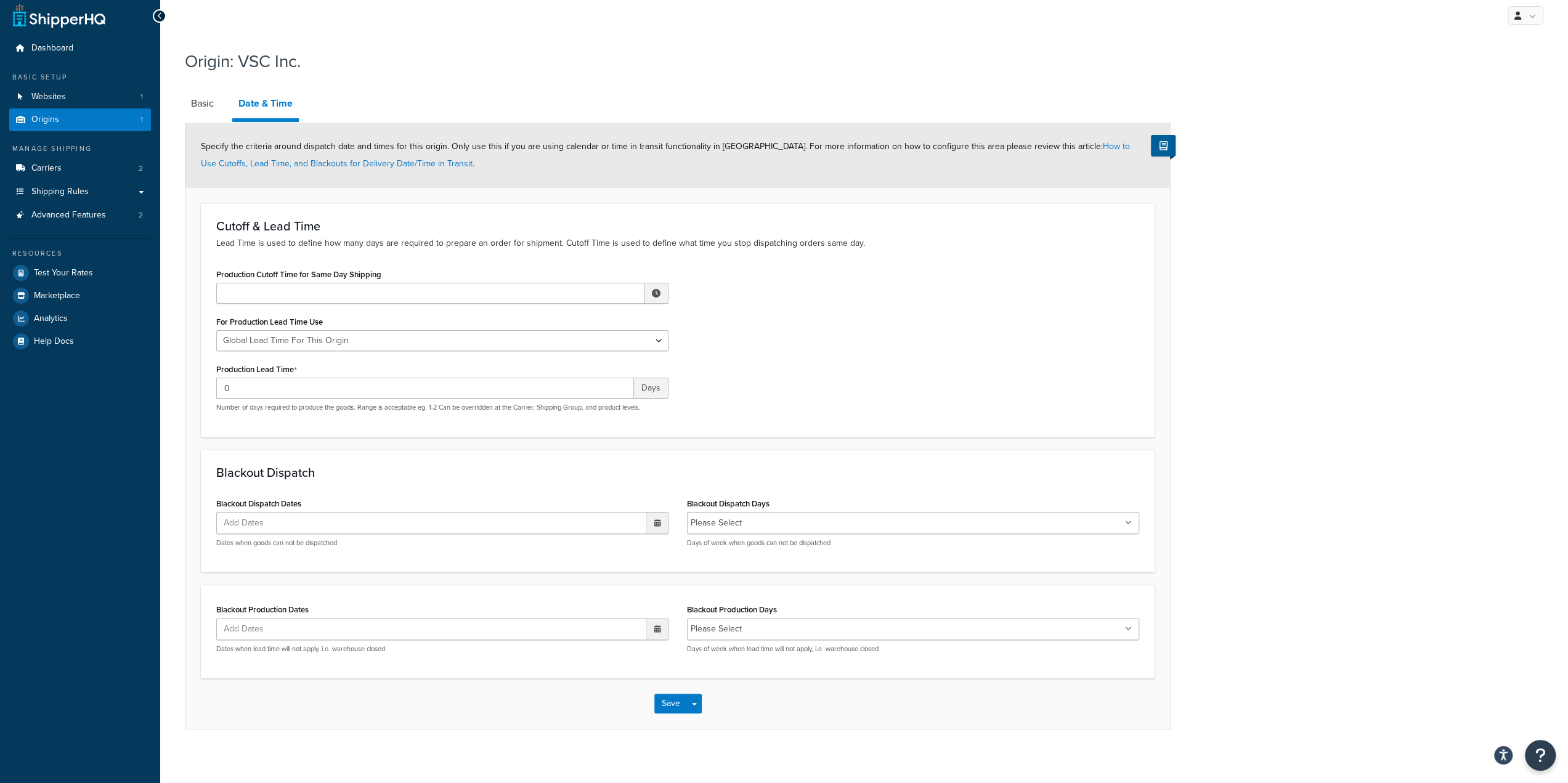
scroll to position [12, 0]
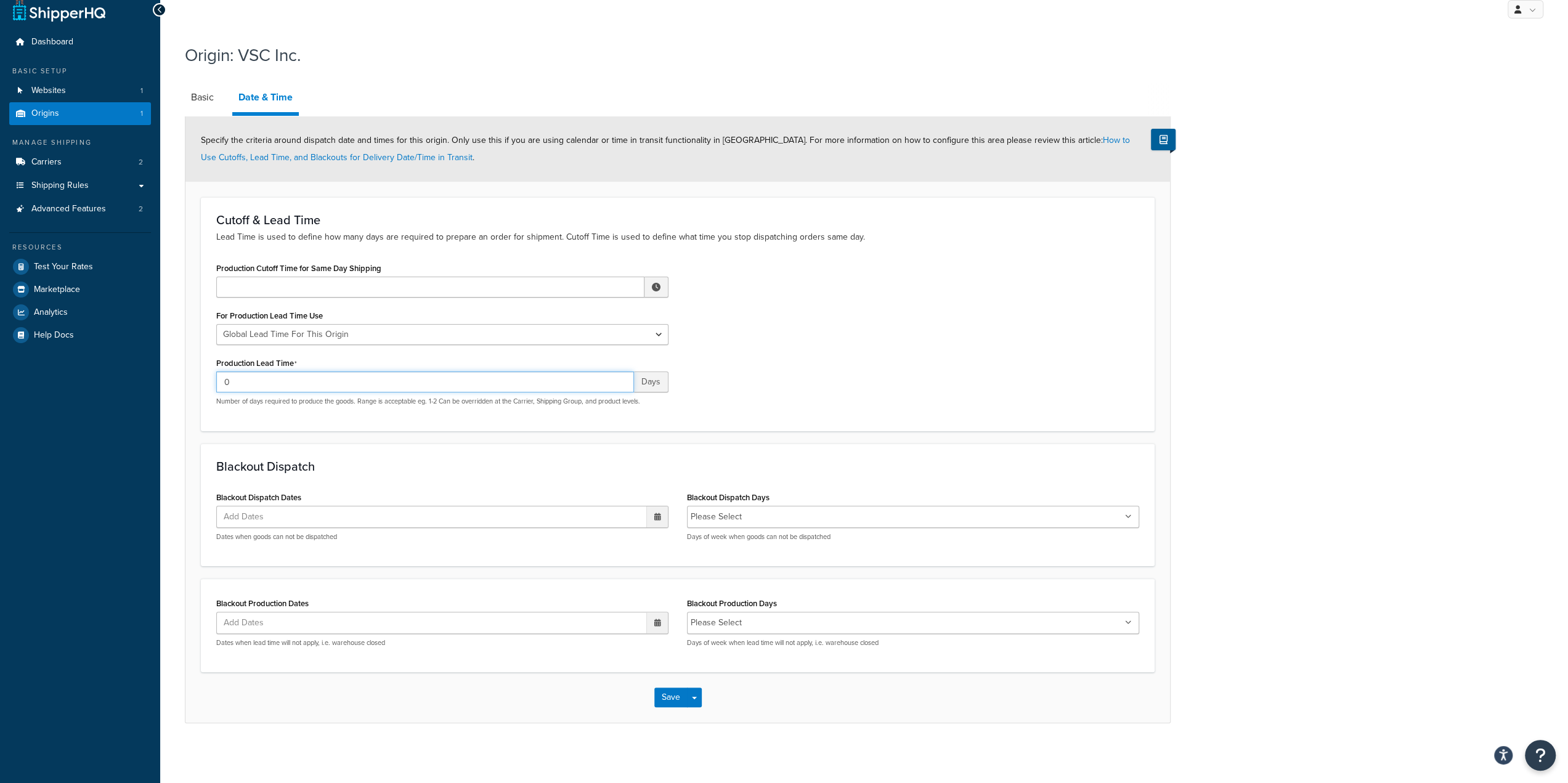
drag, startPoint x: 292, startPoint y: 382, endPoint x: 215, endPoint y: 380, distance: 77.0
click at [215, 380] on div "Production Cutoff Time for Same Day Shipping ▲ 12 ▼ : ▲ 00 ▼ ▲ AM ▼ For Product…" at bounding box center [442, 338] width 470 height 156
type input "2"
click at [1139, 262] on div "Production Cutoff Time for Same Day Shipping ▲ 12 ▼ : ▲ 00 ▼ ▲ AM ▼ For Product…" at bounding box center [677, 338] width 942 height 156
click at [811, 511] on input "Blackout Dispatch Days" at bounding box center [800, 517] width 109 height 14
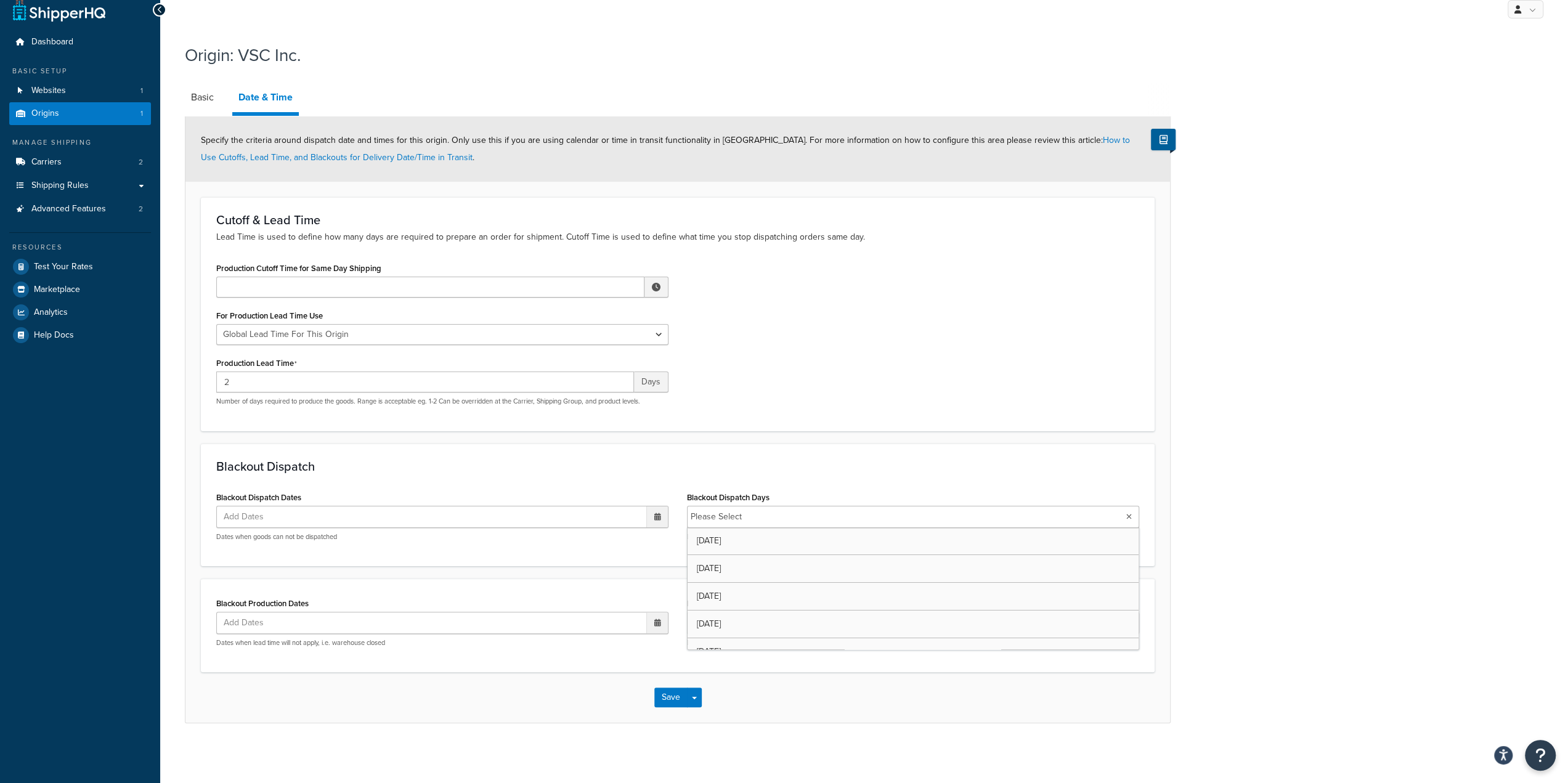
click at [1173, 429] on div "Origin: VSC Inc. Basic Date & Time Specify the criteria around dispatch date an…" at bounding box center [864, 395] width 1407 height 717
click at [681, 698] on button "Save" at bounding box center [671, 697] width 33 height 20
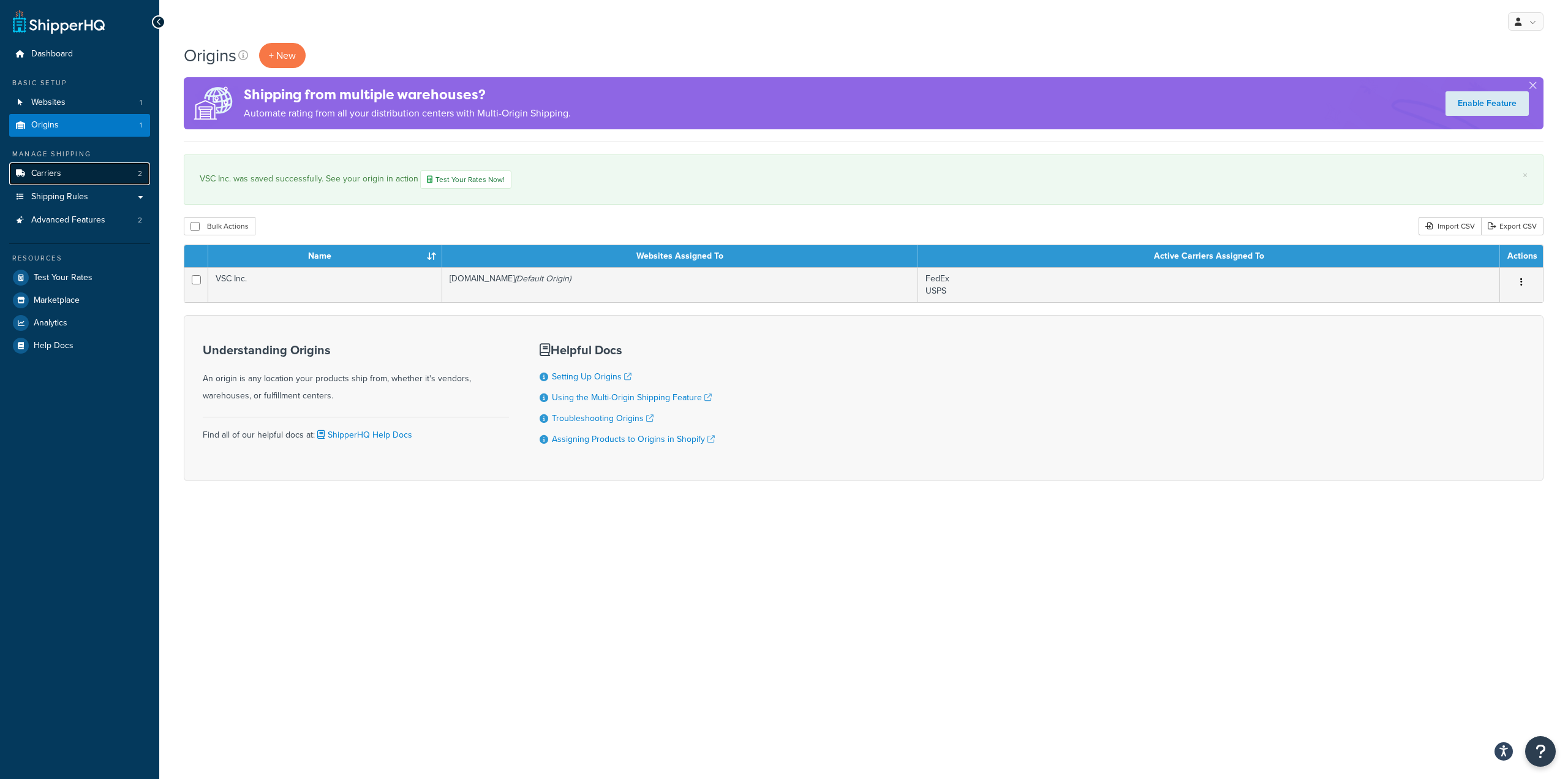
click at [87, 181] on link "Carriers 2" at bounding box center [79, 174] width 141 height 22
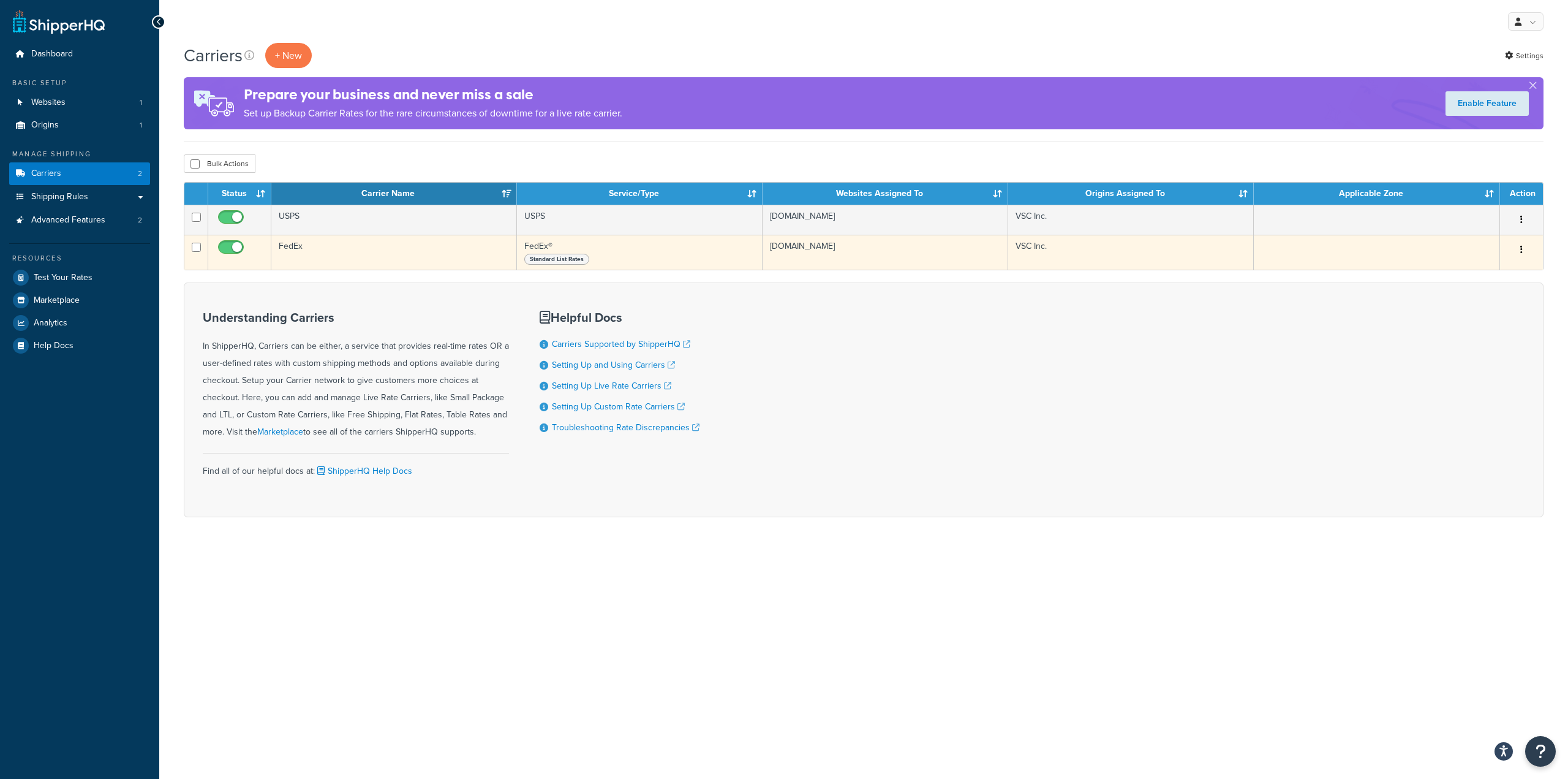
click at [367, 256] on td "FedEx" at bounding box center [394, 251] width 245 height 35
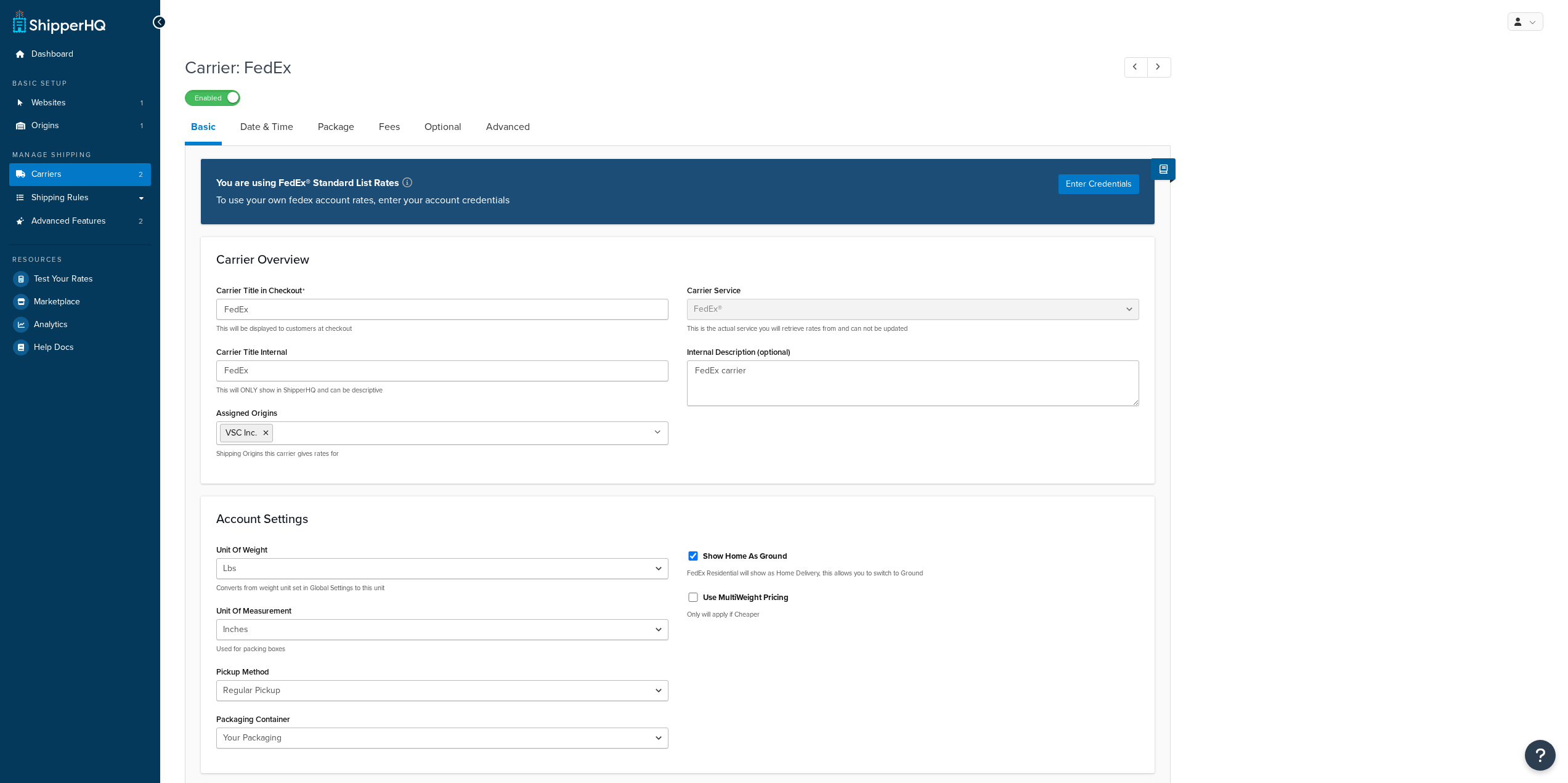
select select "fedEx"
select select "REGULAR_PICKUP"
select select "YOUR_PACKAGING"
click at [1100, 186] on button "Enter Credentials" at bounding box center [1099, 184] width 81 height 20
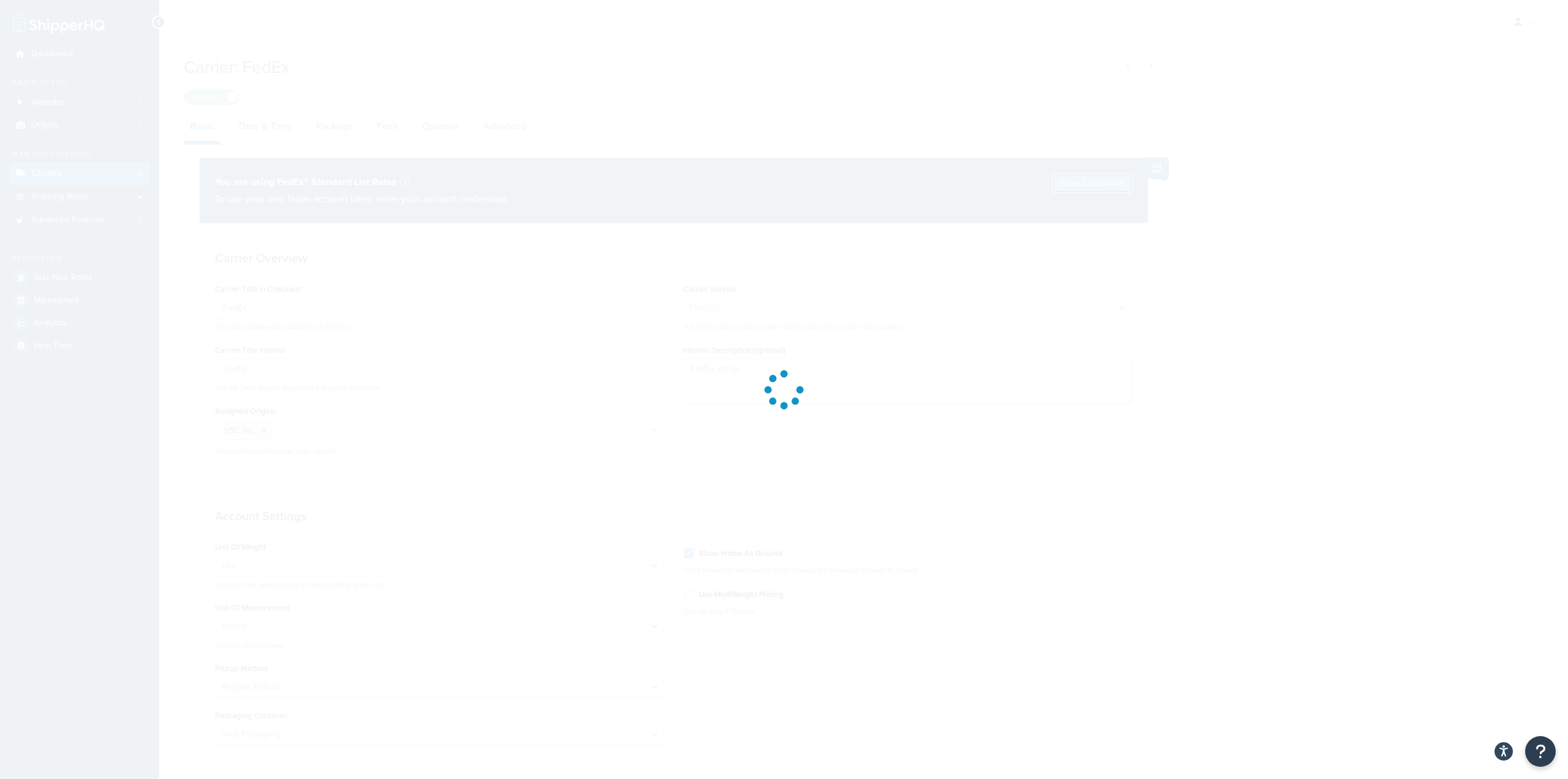
select select "US"
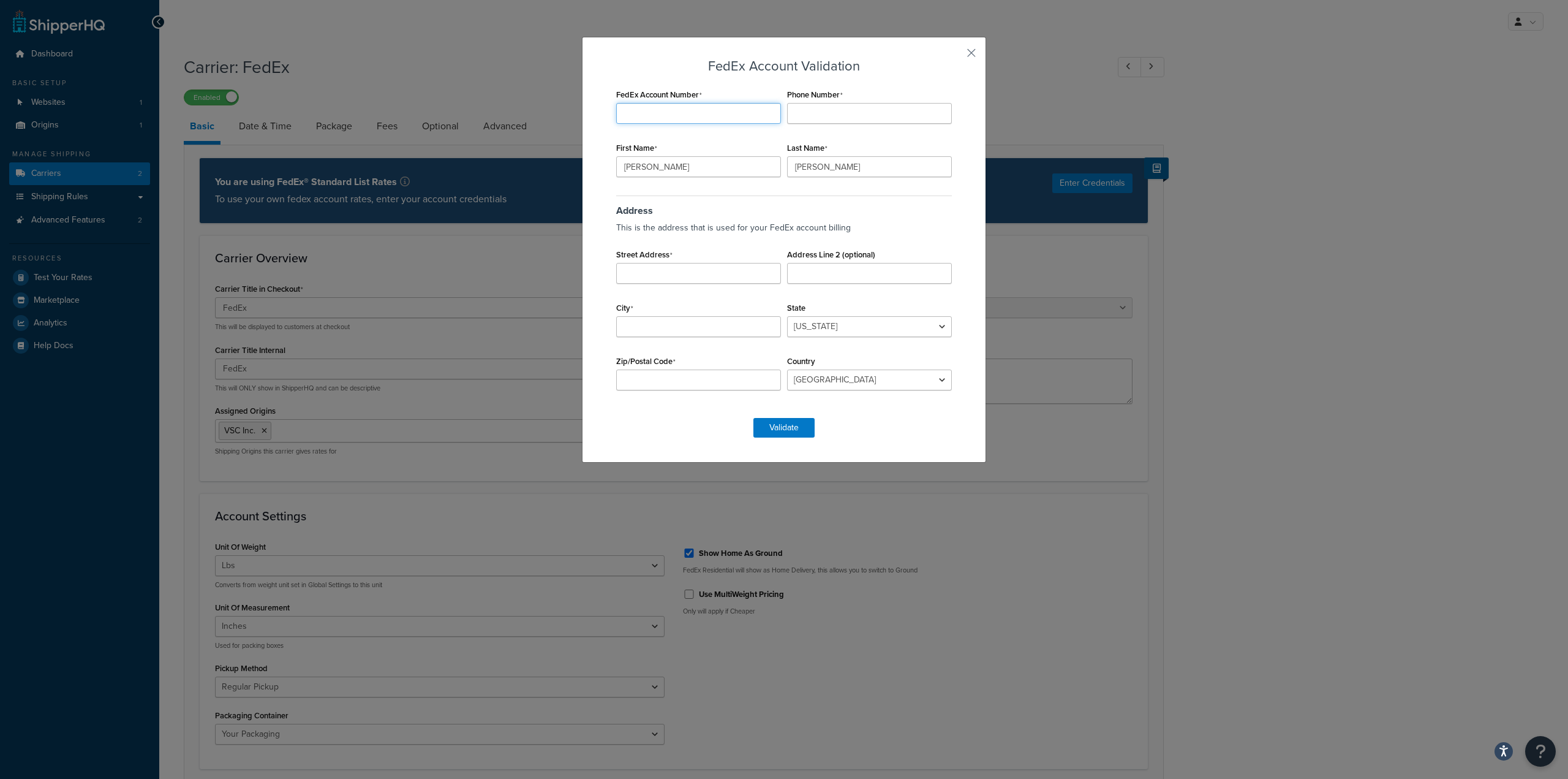
click at [662, 114] on input "FedEx Account Number" at bounding box center [698, 113] width 165 height 21
click at [693, 107] on input "FedEx Account Number" at bounding box center [698, 113] width 165 height 21
paste input "3574-8375-1"
type input "3574-8375-1"
click at [955, 56] on button "button" at bounding box center [953, 57] width 3 height 3
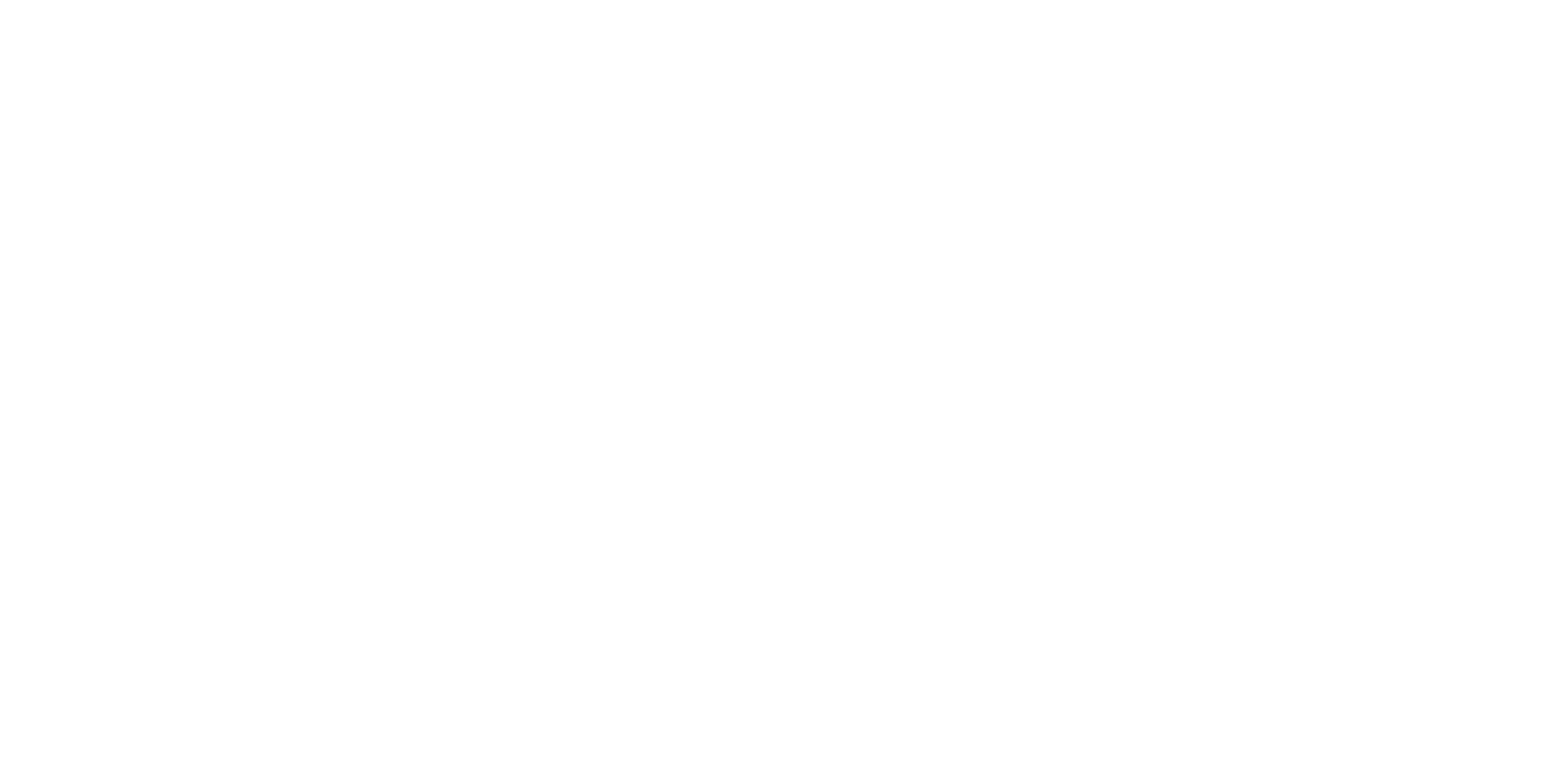
select select "fedEx"
select select "REGULAR_PICKUP"
select select "YOUR_PACKAGING"
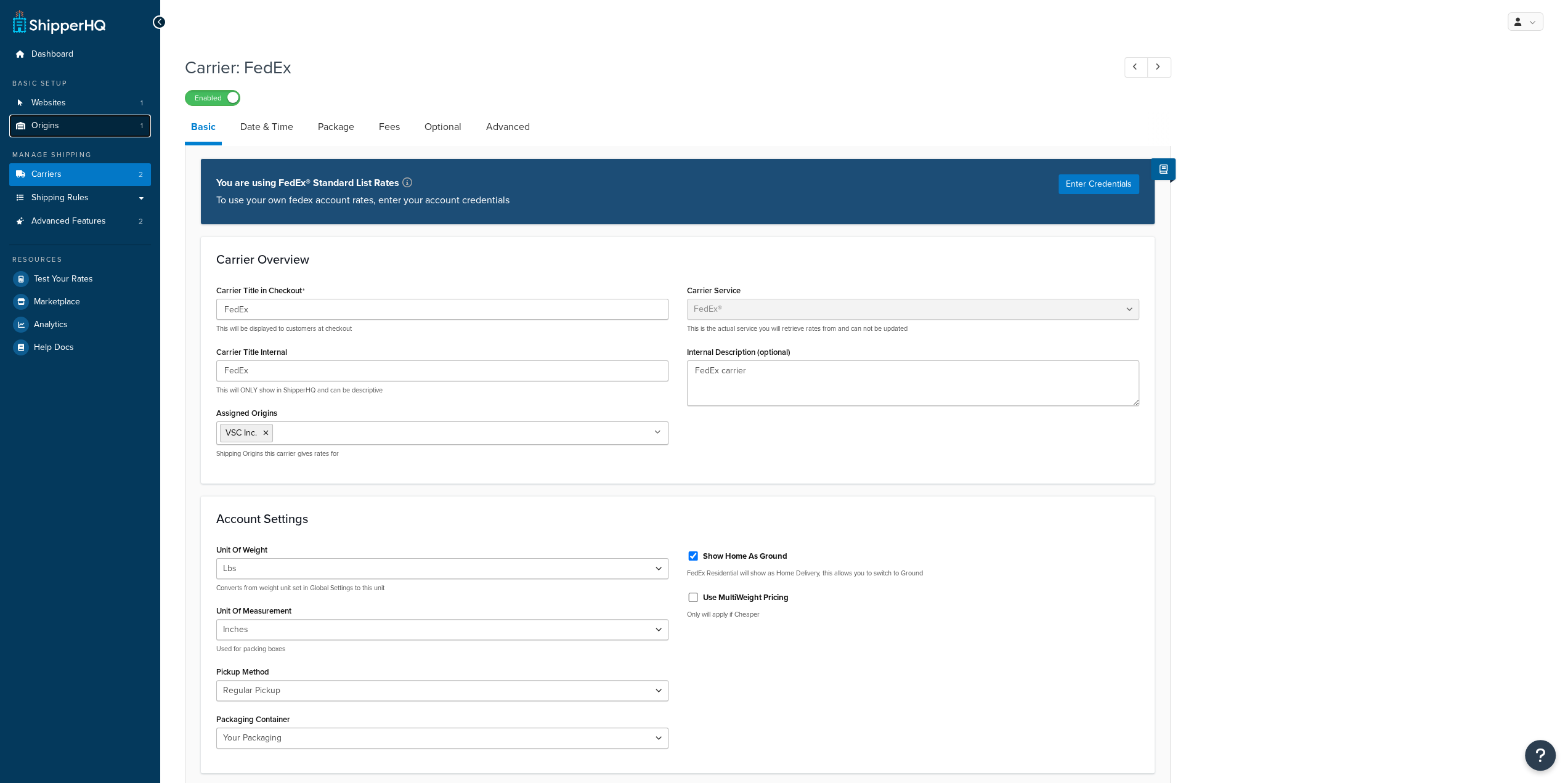
drag, startPoint x: 76, startPoint y: 105, endPoint x: 78, endPoint y: 124, distance: 19.1
click at [78, 124] on link "Origins 1" at bounding box center [80, 126] width 142 height 22
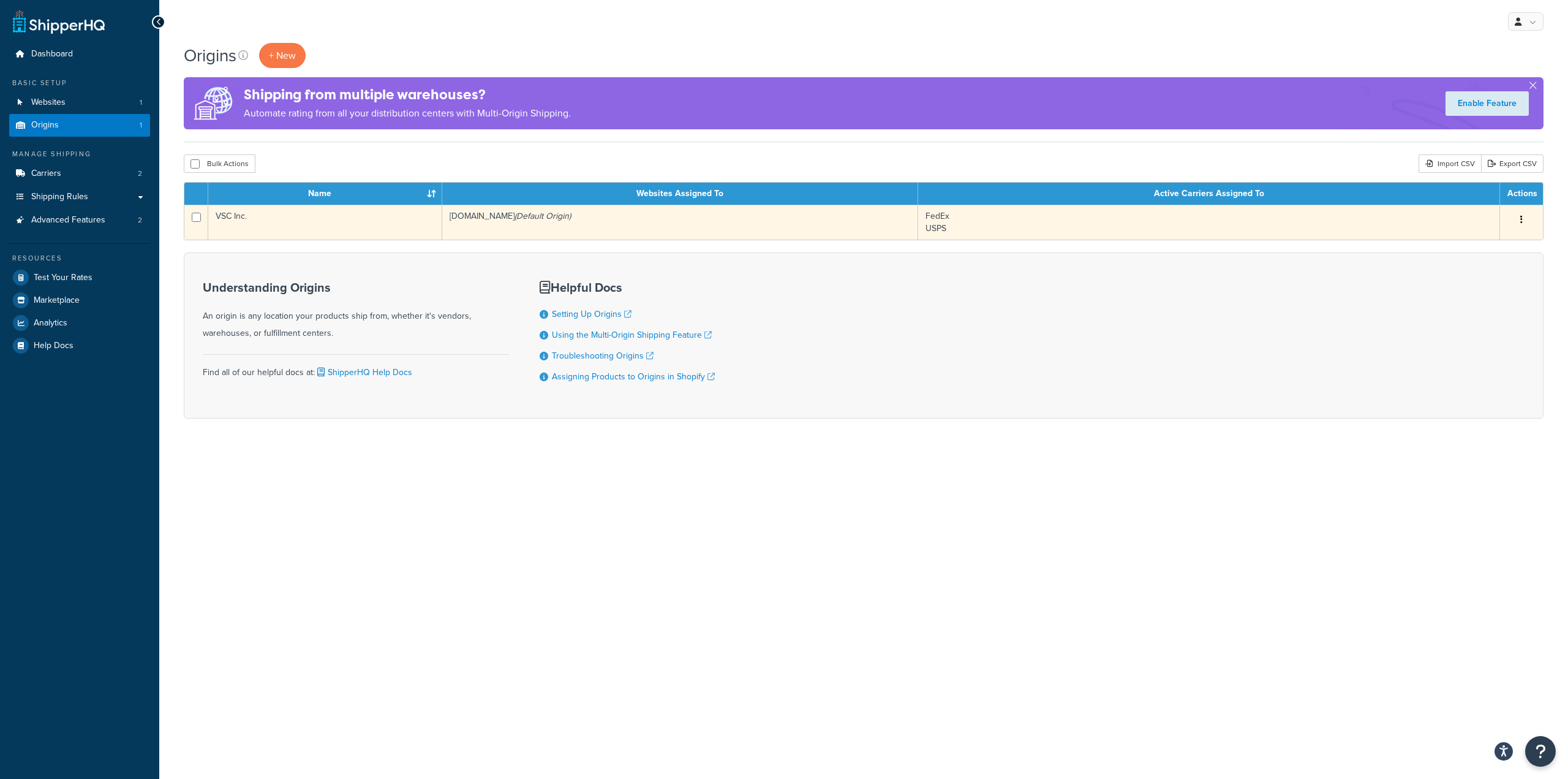
click at [481, 219] on td "[DOMAIN_NAME] (Default Origin)" at bounding box center [680, 222] width 476 height 35
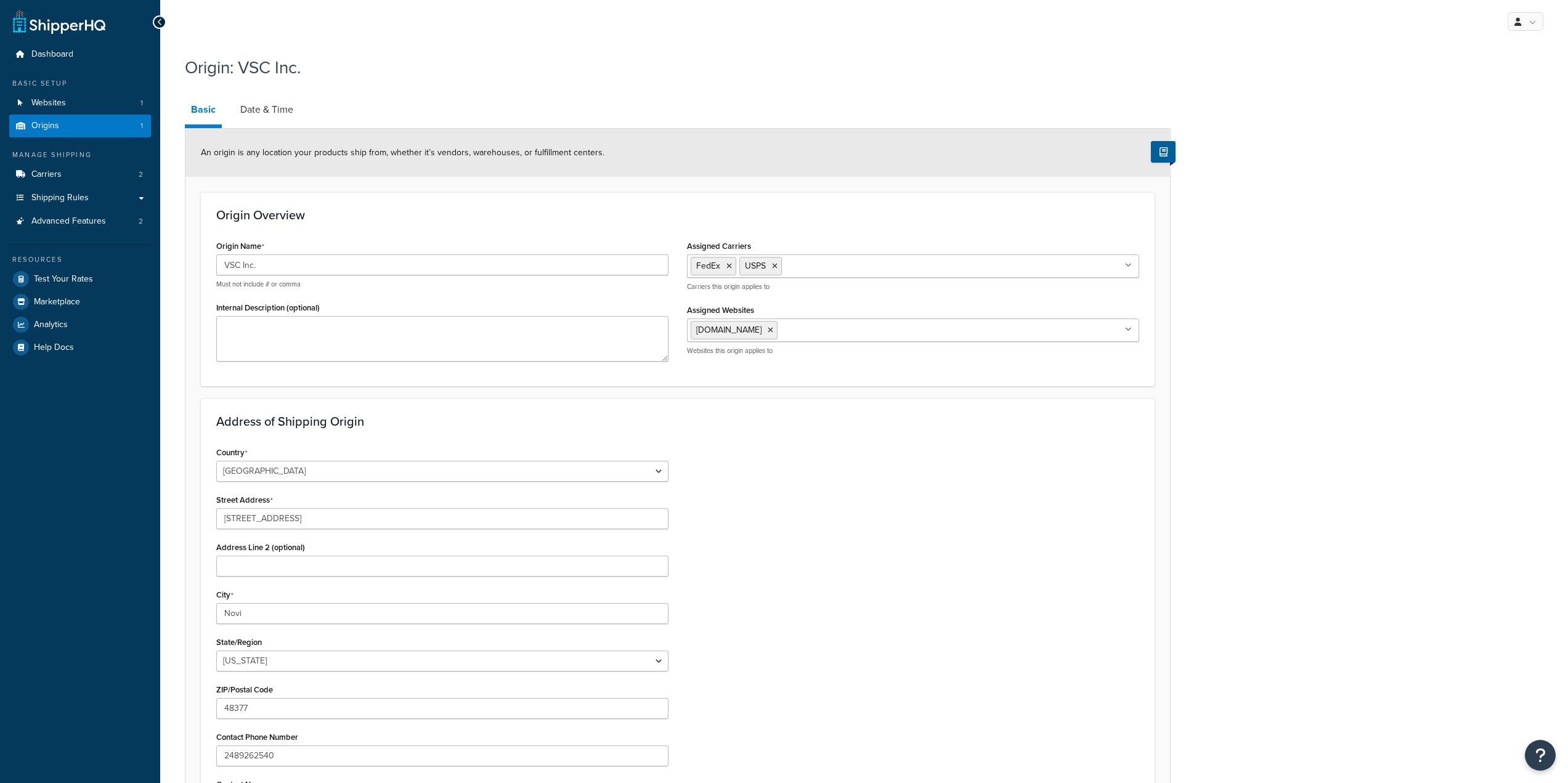
select select "22"
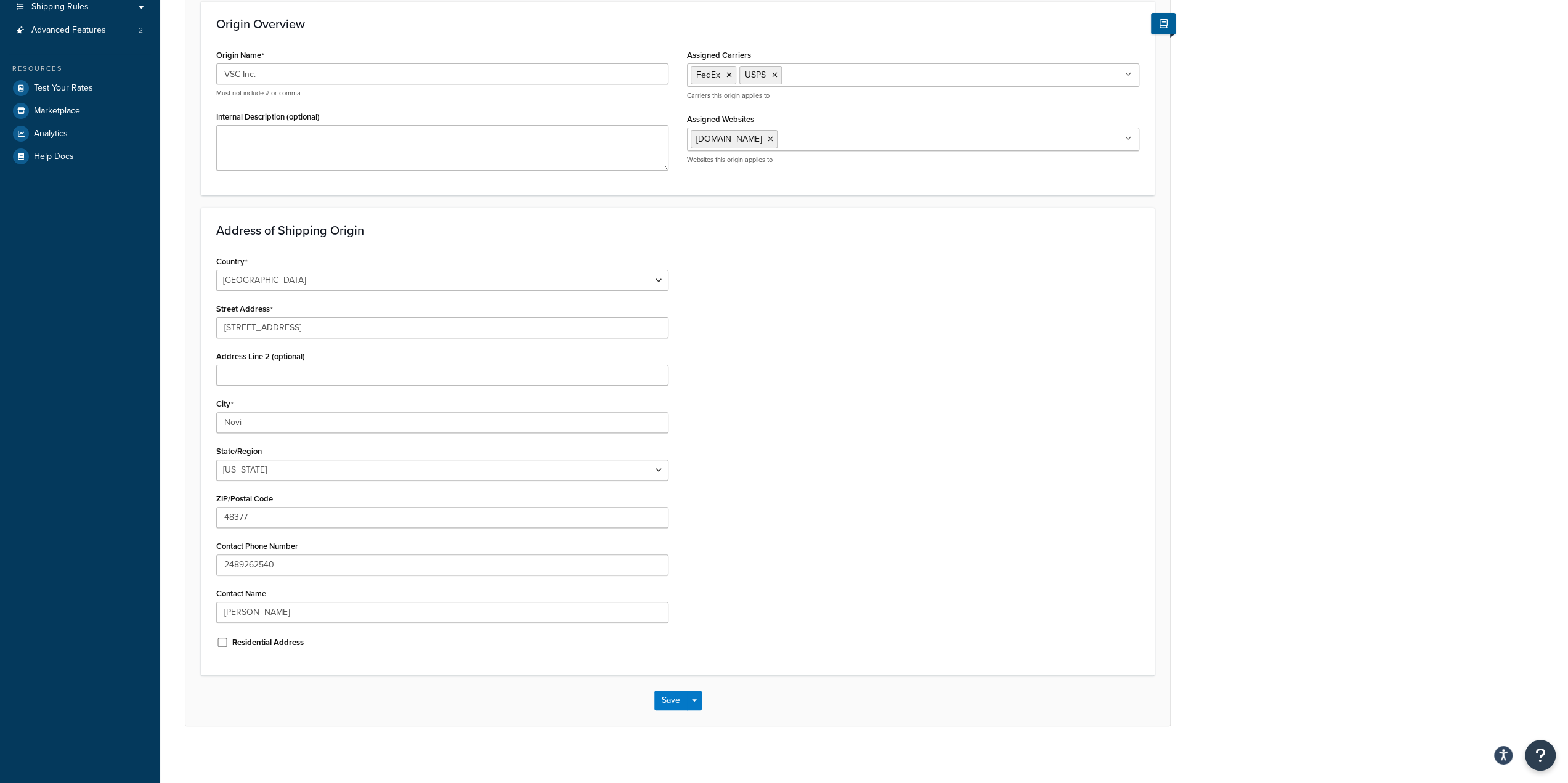
scroll to position [194, 0]
drag, startPoint x: 291, startPoint y: 606, endPoint x: 150, endPoint y: 604, distance: 141.0
click at [150, 604] on div "Dashboard Basic Setup Websites 1 Origins 1 Manage Shipping Carriers 2 Shipping …" at bounding box center [784, 295] width 1568 height 979
paste input "[PERSON_NAME]"
type input "Joan Glancy"
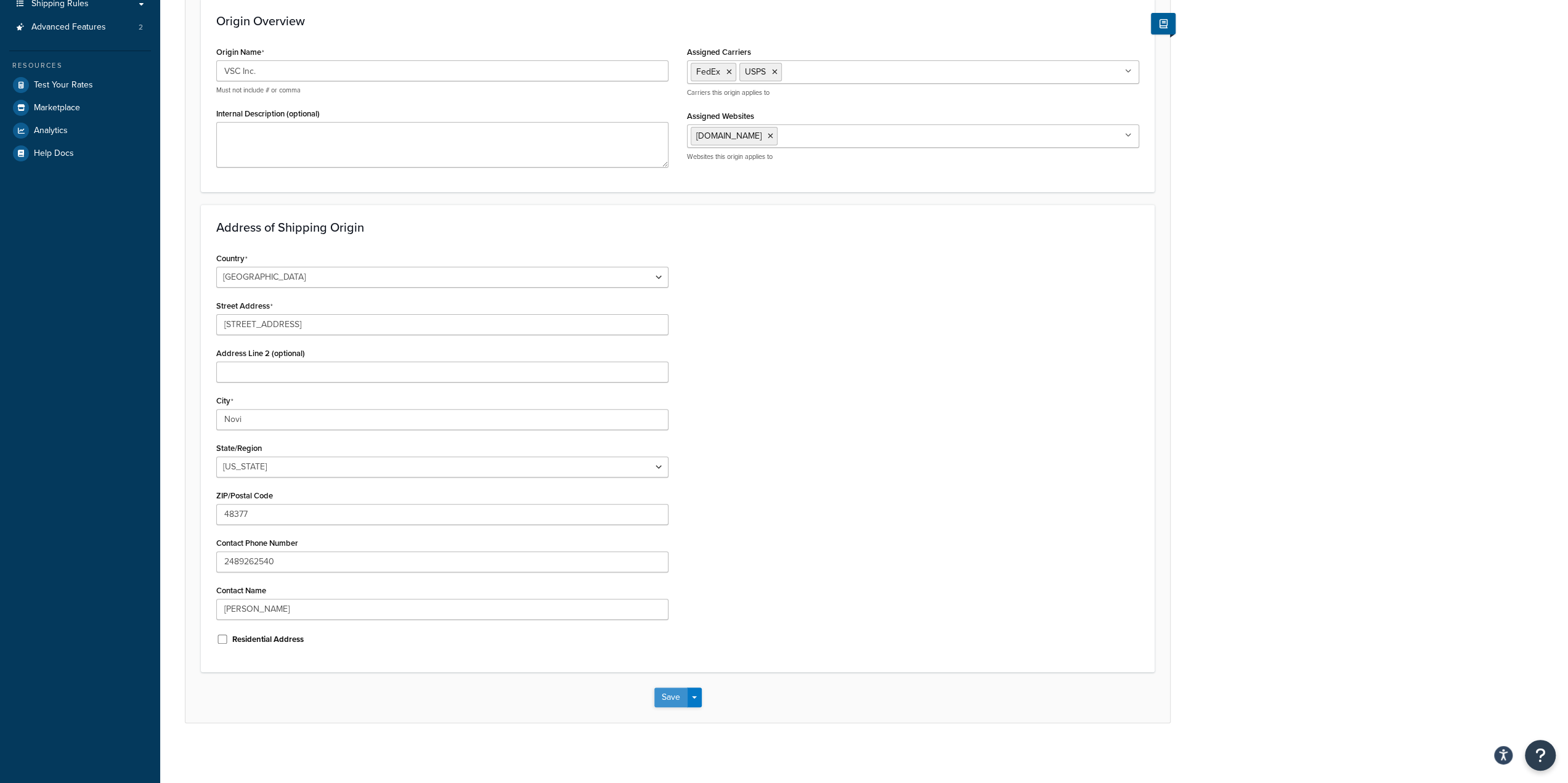
click at [681, 693] on button "Save" at bounding box center [671, 697] width 33 height 20
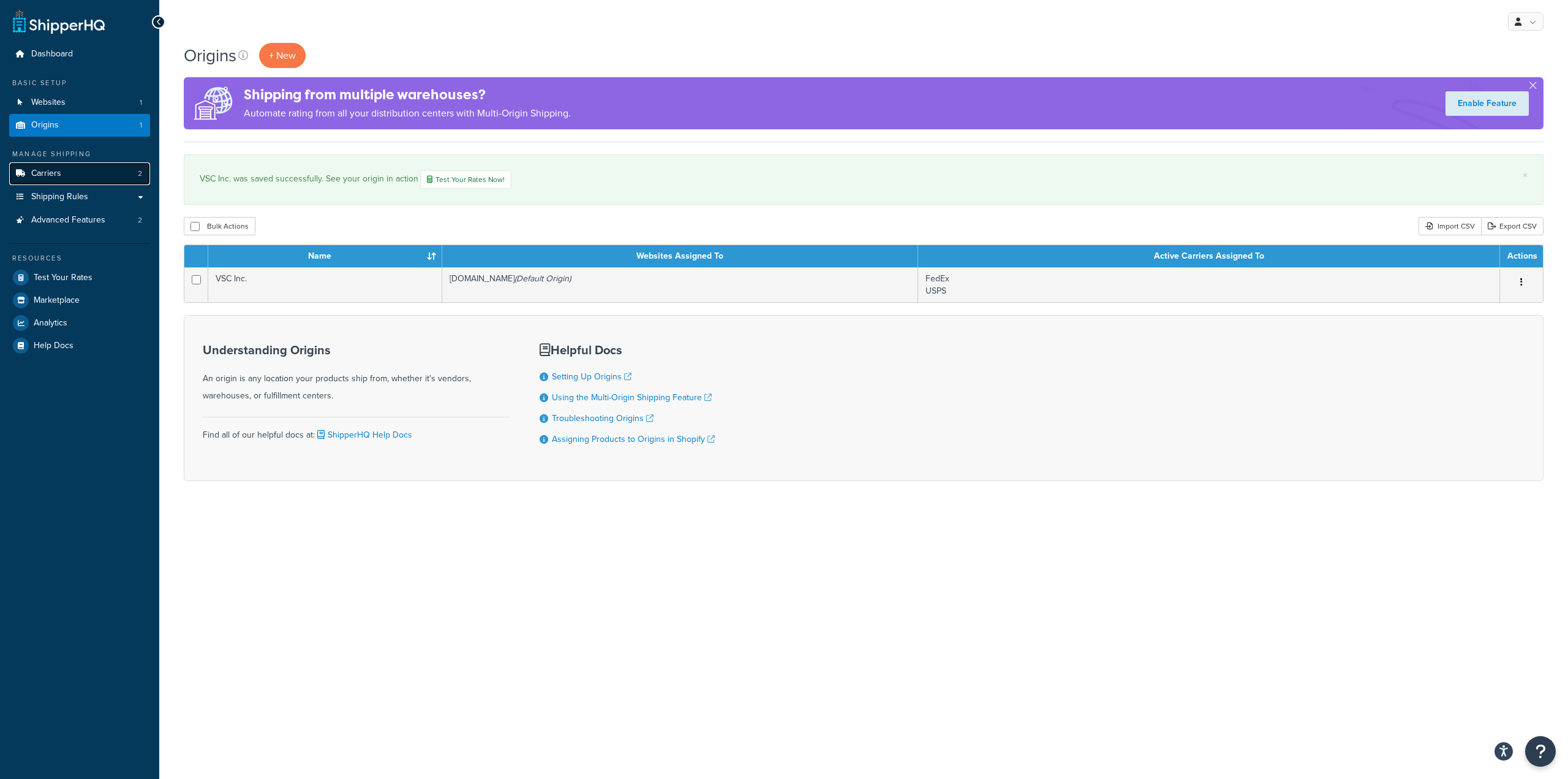
click at [62, 177] on link "Carriers 2" at bounding box center [79, 174] width 141 height 22
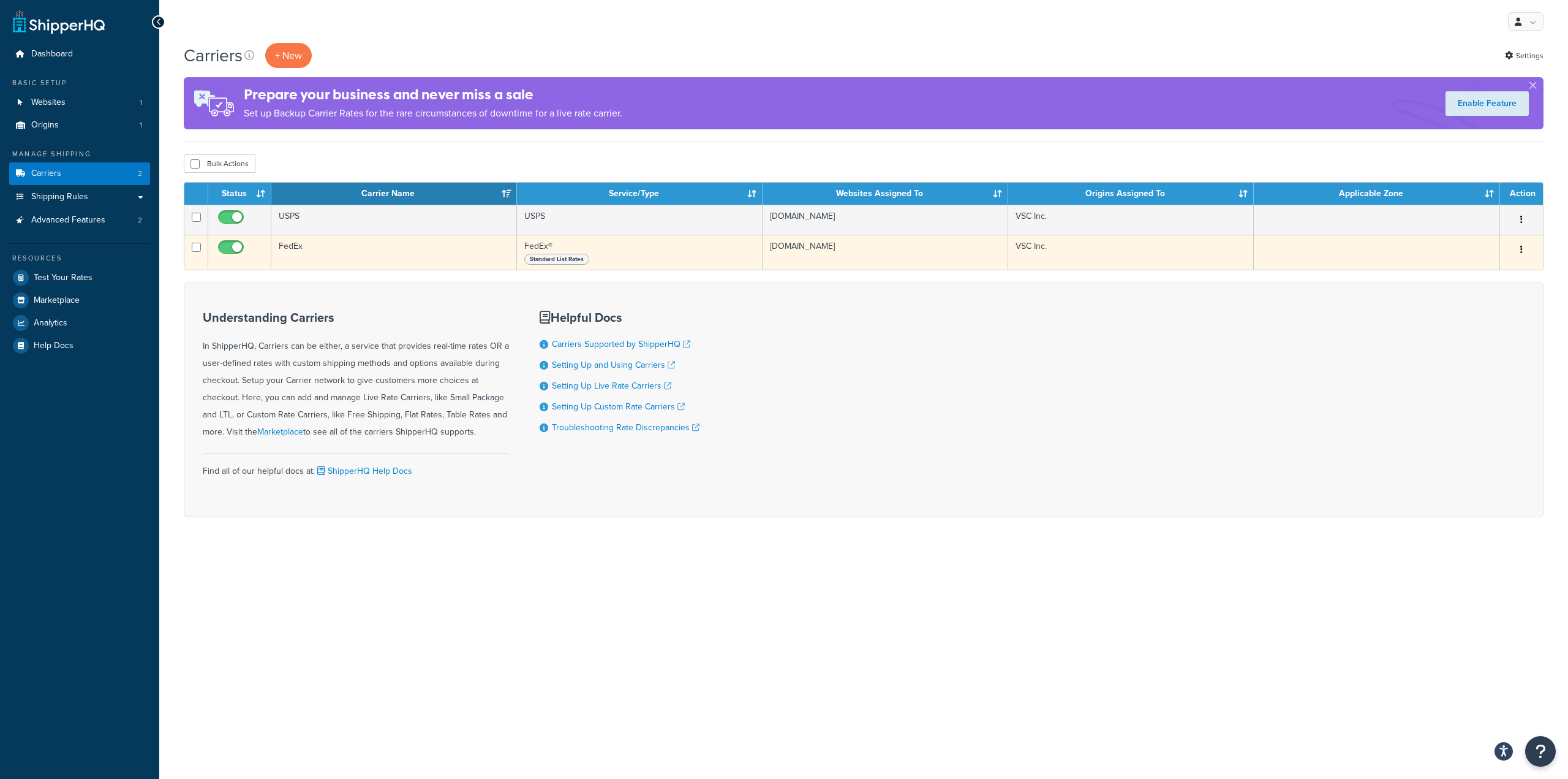
click at [477, 247] on td "FedEx" at bounding box center [394, 251] width 245 height 35
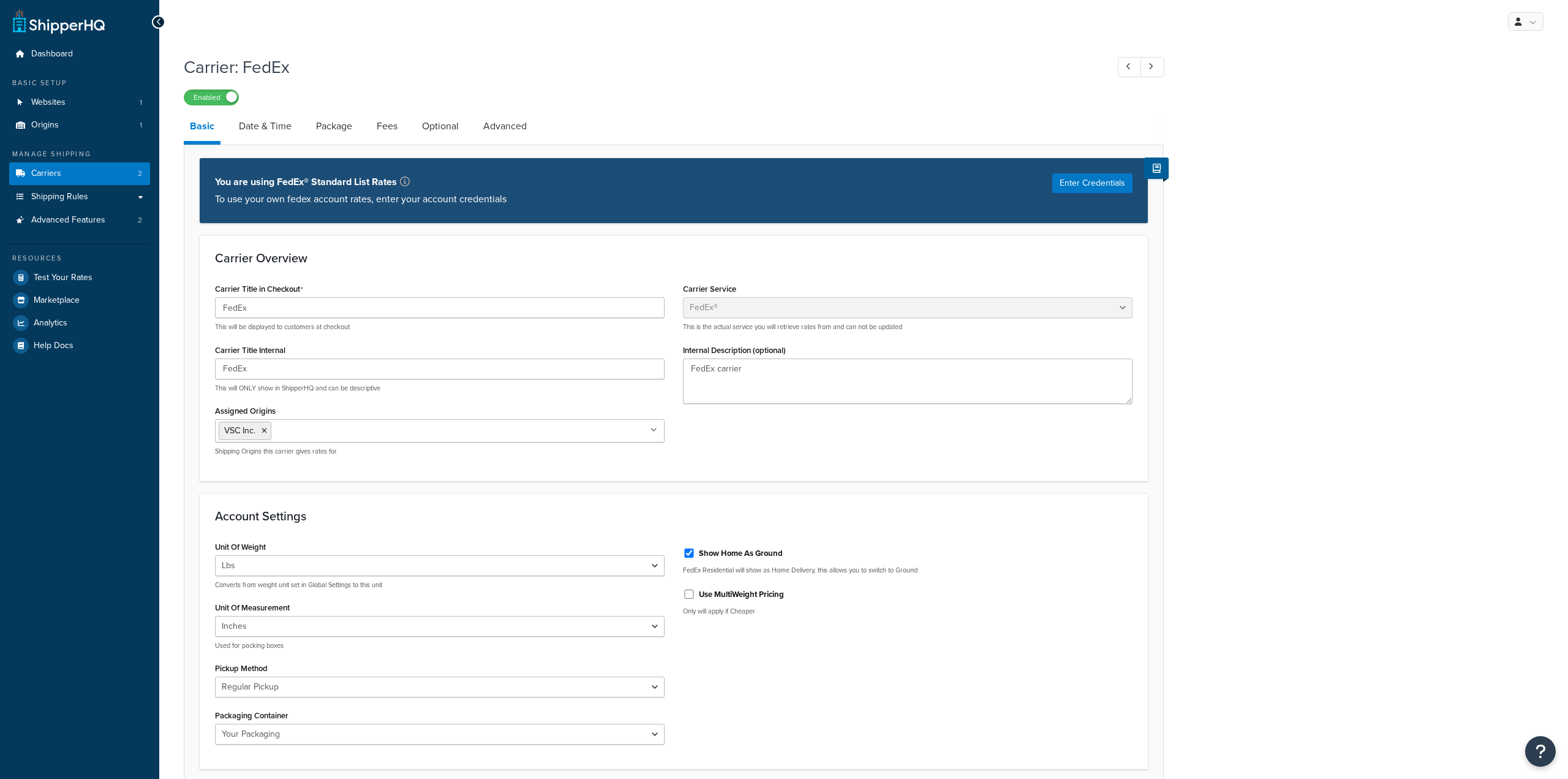
select select "fedEx"
select select "REGULAR_PICKUP"
select select "YOUR_PACKAGING"
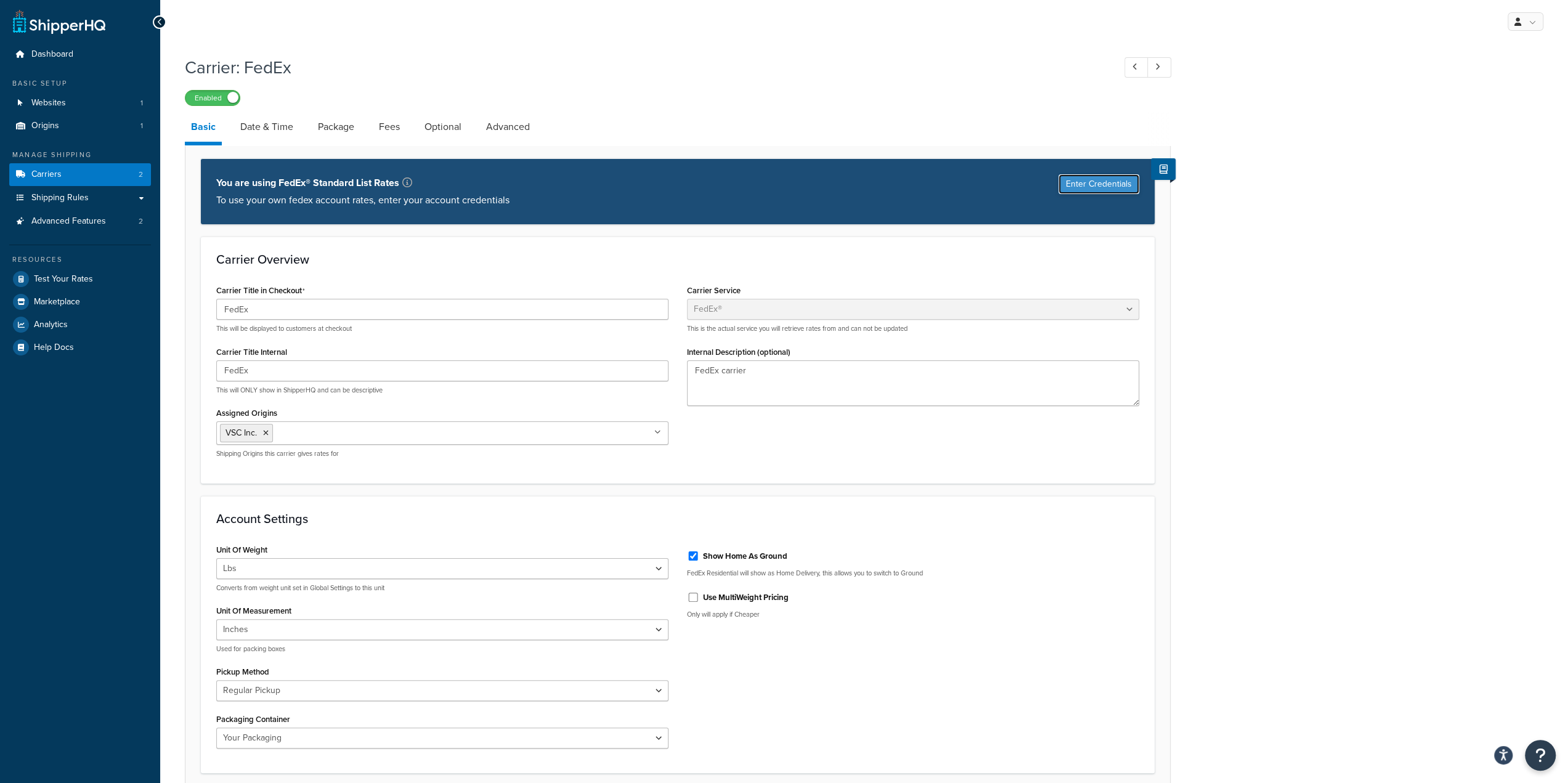
click at [1103, 188] on button "Enter Credentials" at bounding box center [1099, 184] width 81 height 20
select select "US"
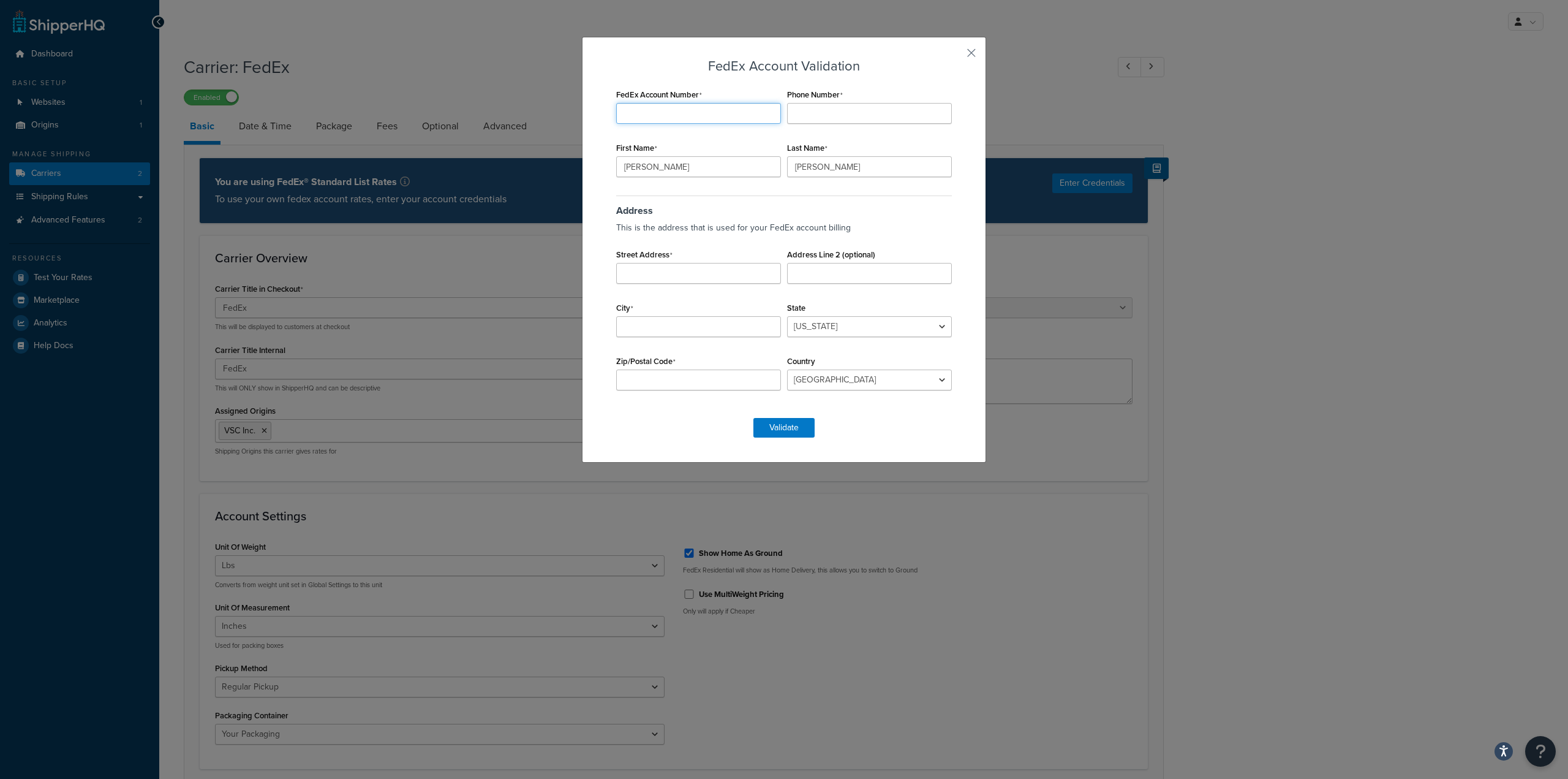
click at [689, 116] on input "FedEx Account Number" at bounding box center [698, 113] width 165 height 21
click at [669, 110] on input "FedEx Account Number" at bounding box center [698, 113] width 165 height 21
click at [877, 122] on input "Phone Number" at bounding box center [869, 113] width 165 height 21
click at [643, 113] on input "3574-8375-1" at bounding box center [698, 113] width 165 height 21
click at [661, 116] on input "35748375-1" at bounding box center [698, 113] width 165 height 21
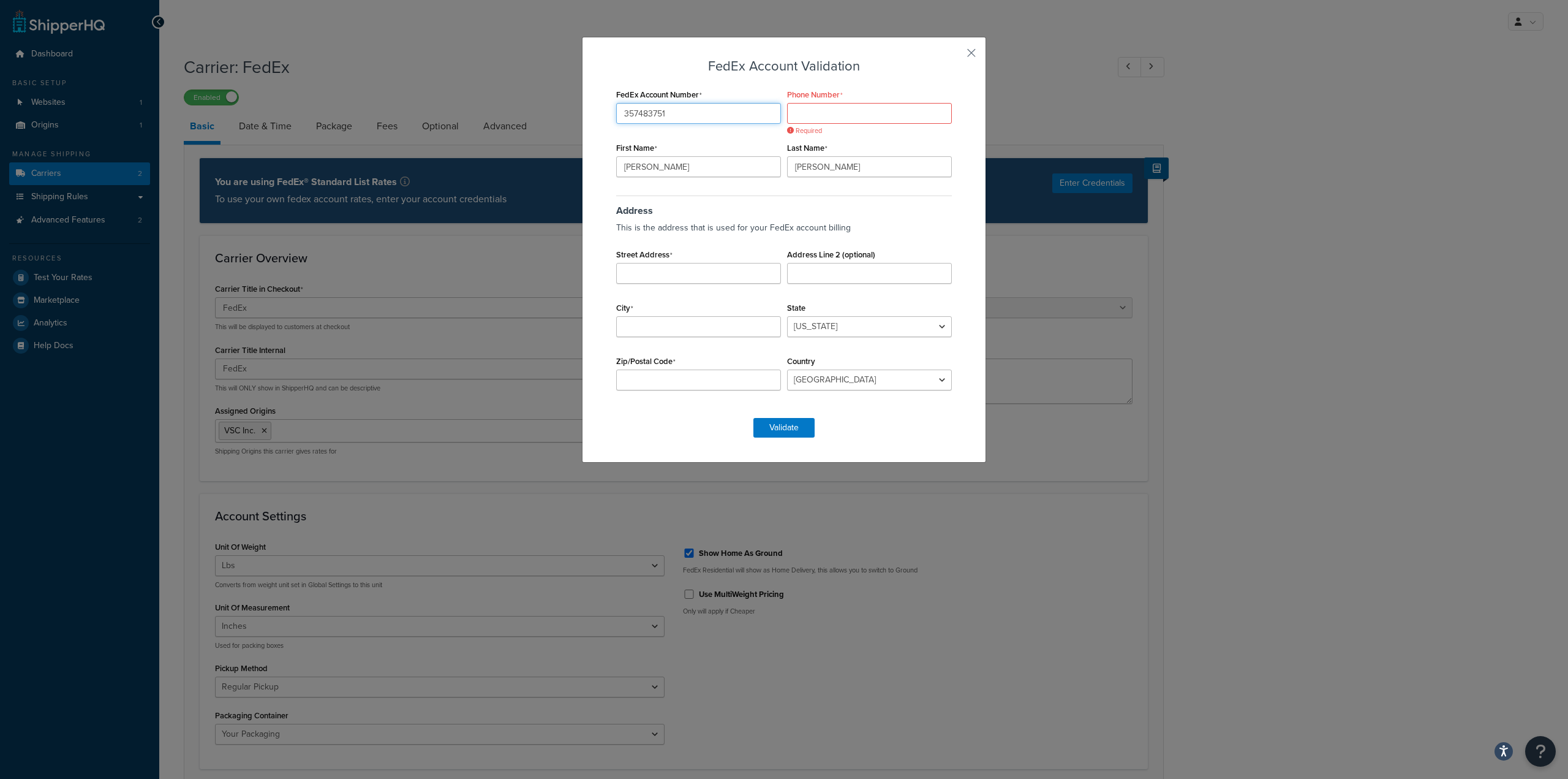
type input "357483751"
click at [843, 113] on input "Phone Number" at bounding box center [869, 113] width 165 height 21
click at [815, 122] on input "Phone Number" at bounding box center [869, 113] width 165 height 21
type input "2489262540"
click at [652, 270] on input "Street Address" at bounding box center [698, 273] width 165 height 21
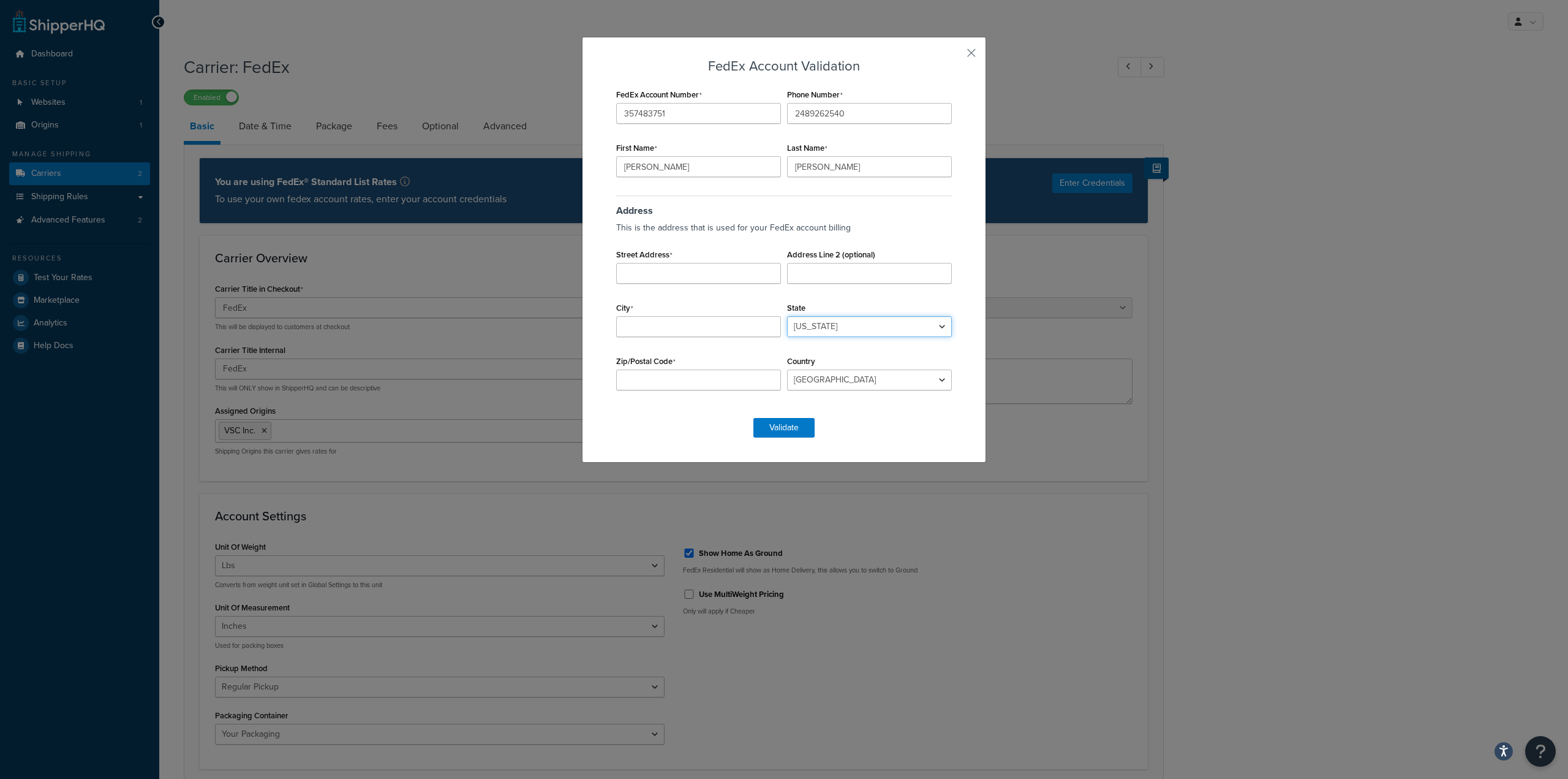
click at [869, 325] on select "Alabama Alaska American Samoa Arizona Arkansas Armed Forces Americas Armed Forc…" at bounding box center [869, 327] width 165 height 21
select select "MI"
click at [787, 316] on select "Alabama Alaska American Samoa Arizona Arkansas Armed Forces Americas Armed Forc…" at bounding box center [869, 327] width 165 height 21
click at [726, 277] on input "Street Address" at bounding box center [698, 273] width 165 height 21
type input "46725 Magellan Dr"
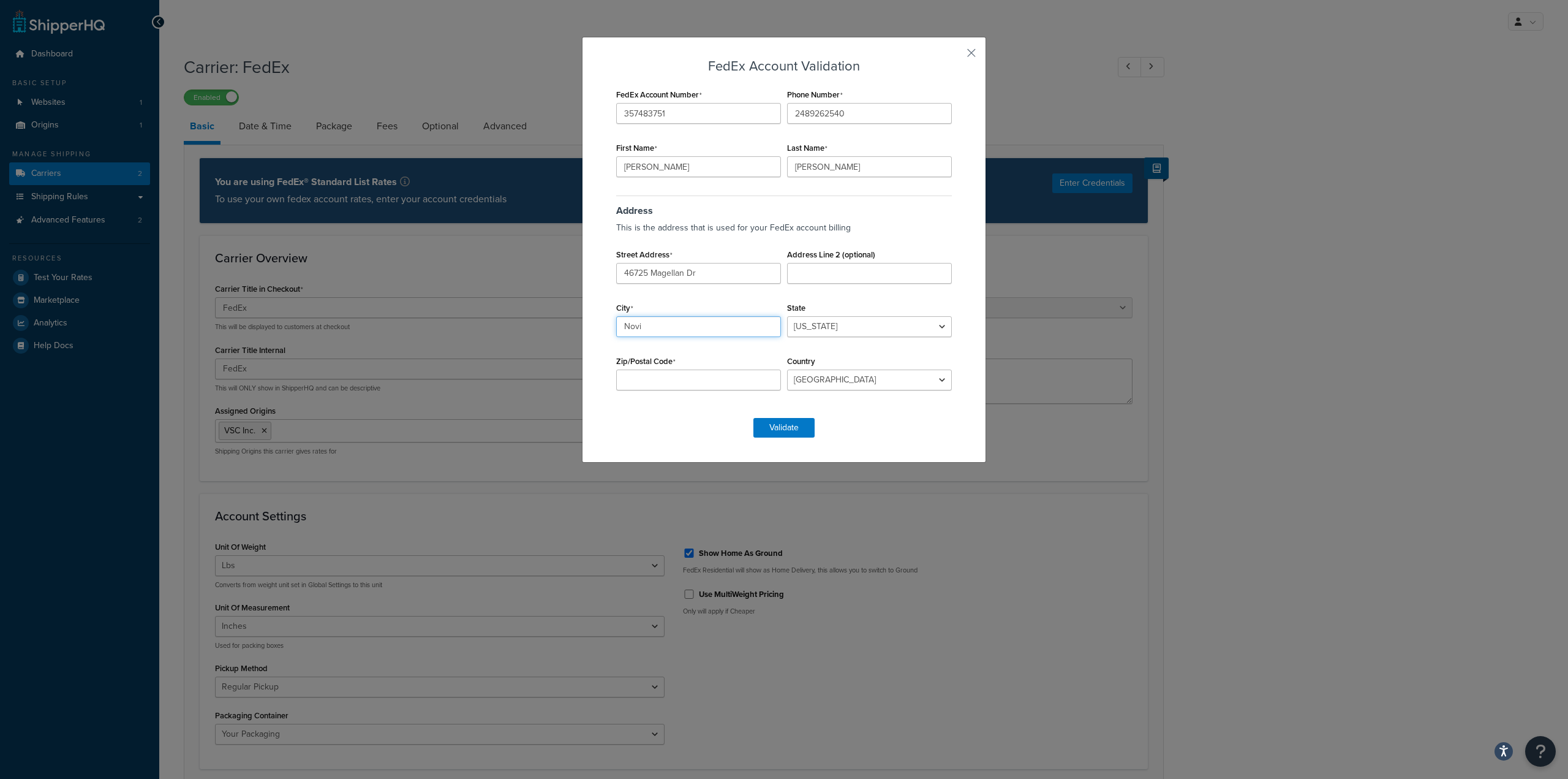
type input "Novi"
type input "48377"
click at [790, 428] on button "Validate" at bounding box center [784, 428] width 61 height 19
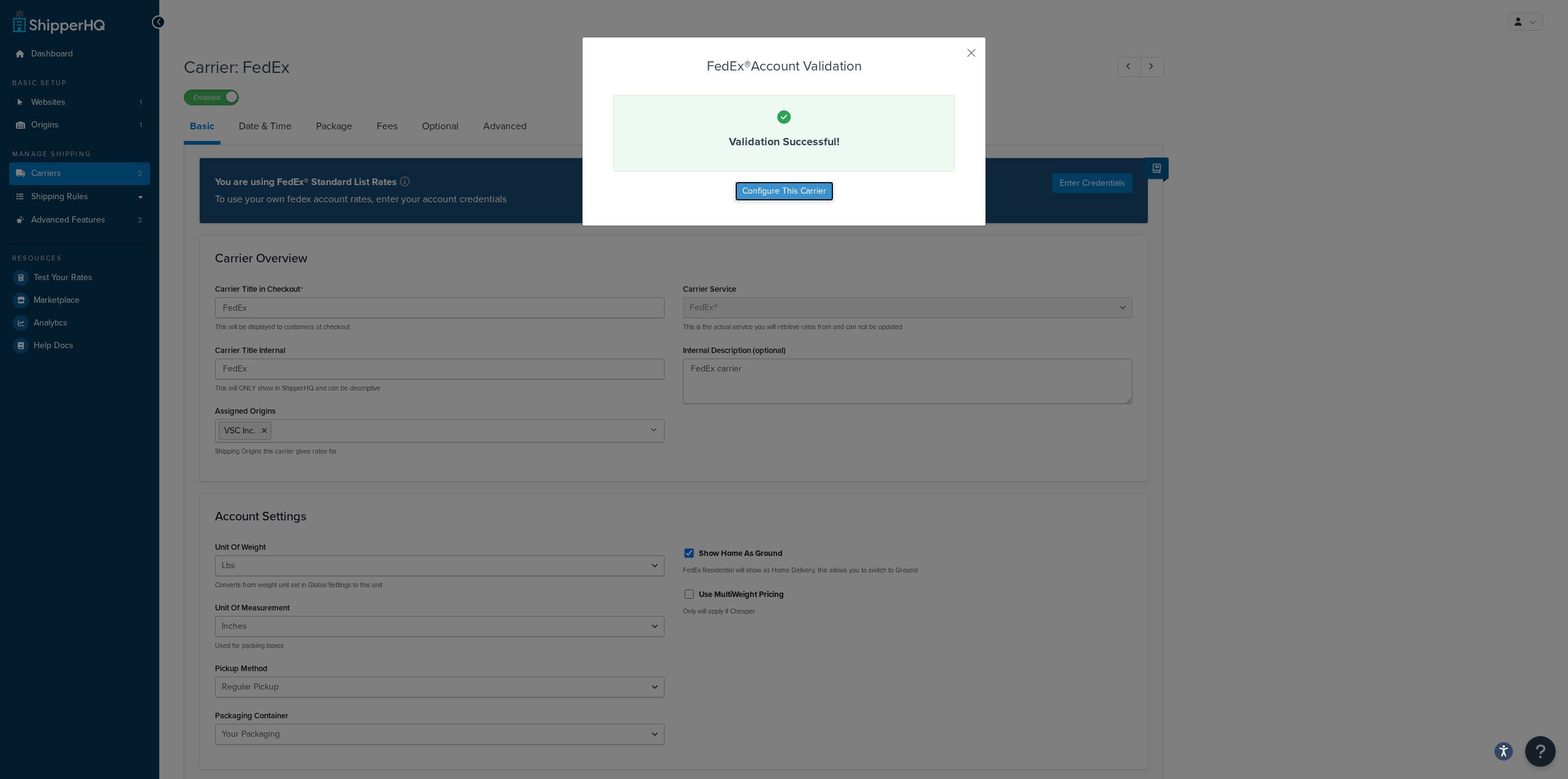
click at [800, 190] on button "Configure This Carrier" at bounding box center [784, 191] width 98 height 19
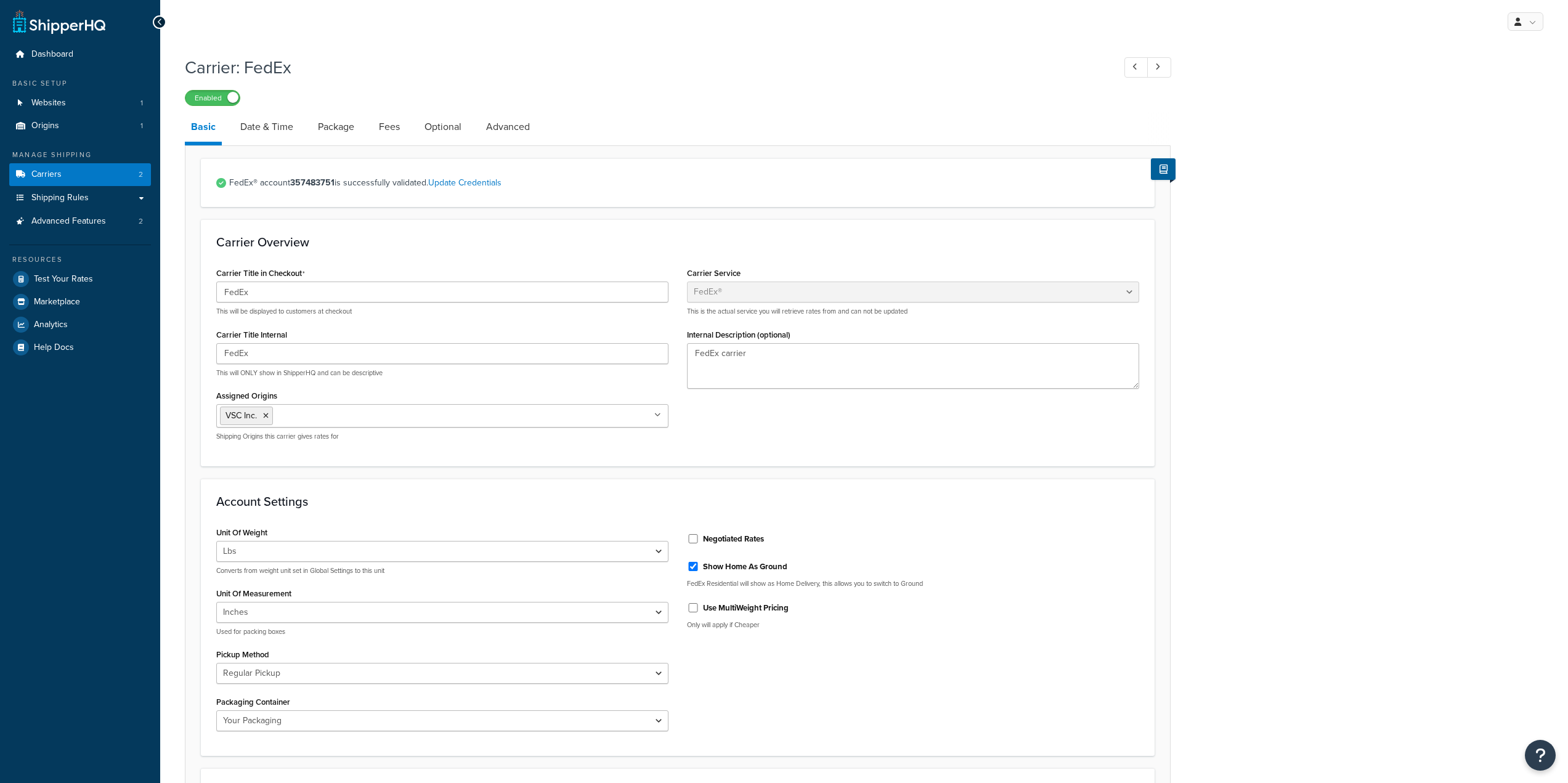
select select "fedEx"
select select "REGULAR_PICKUP"
select select "YOUR_PACKAGING"
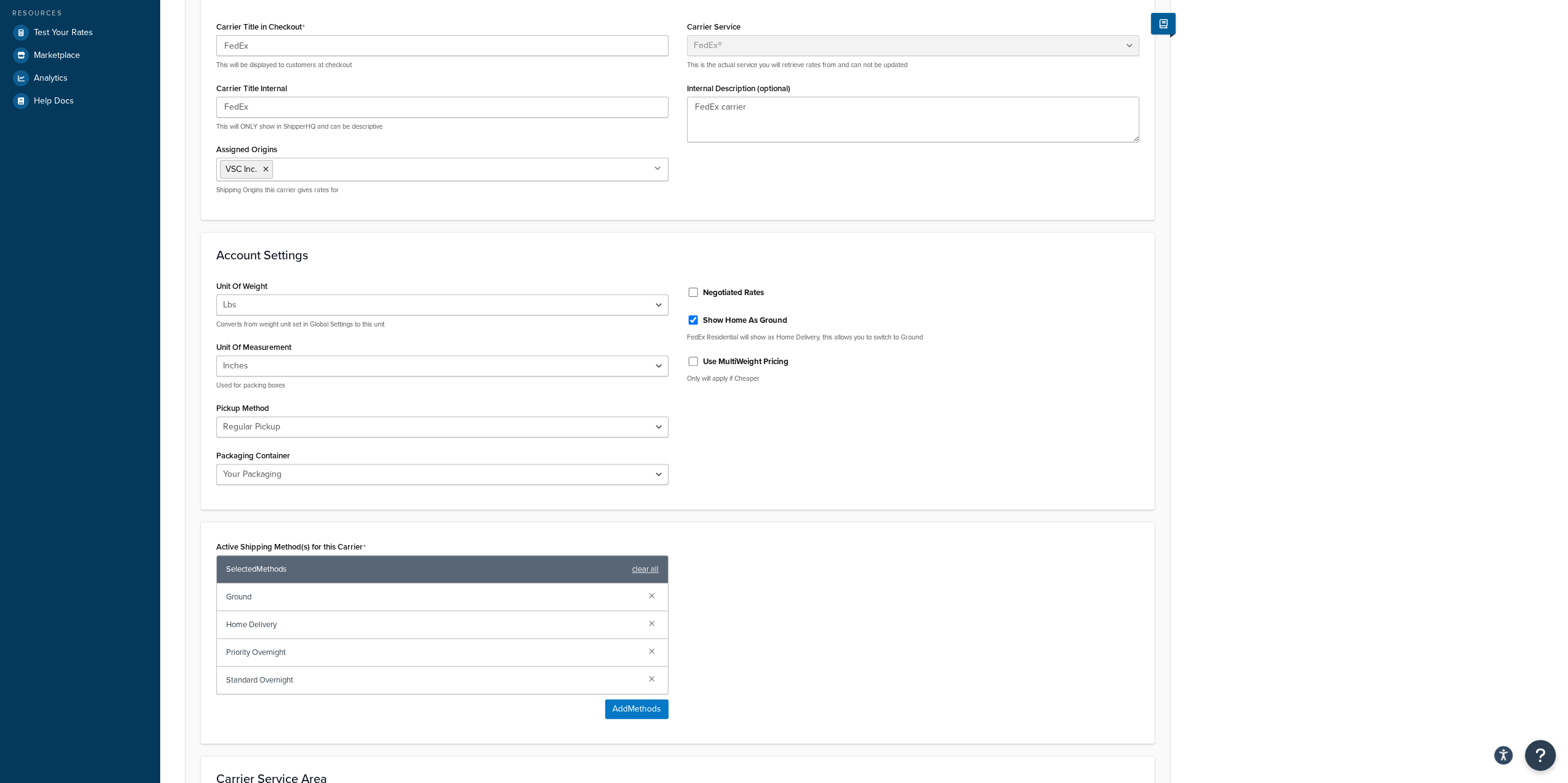
scroll to position [308, 0]
